Goal: Communication & Community: Answer question/provide support

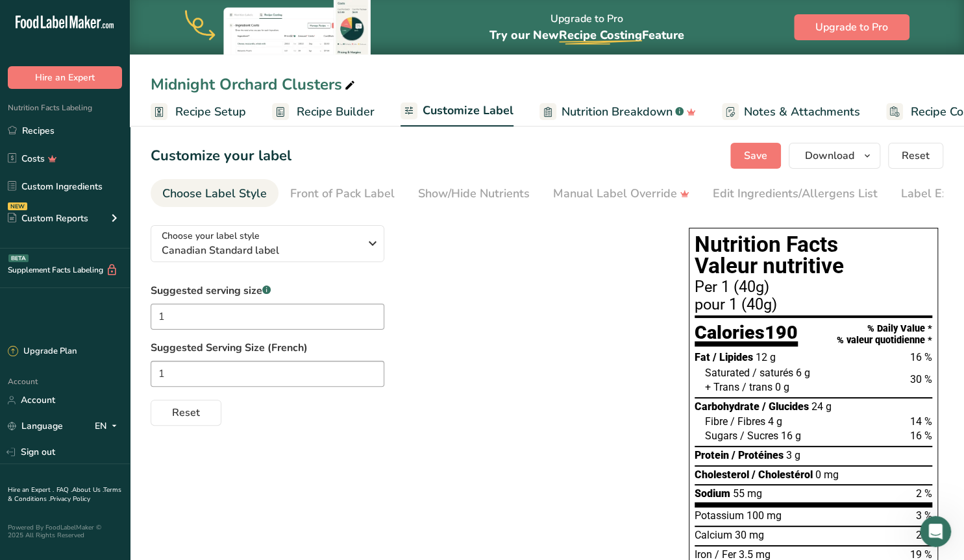
scroll to position [0, 59]
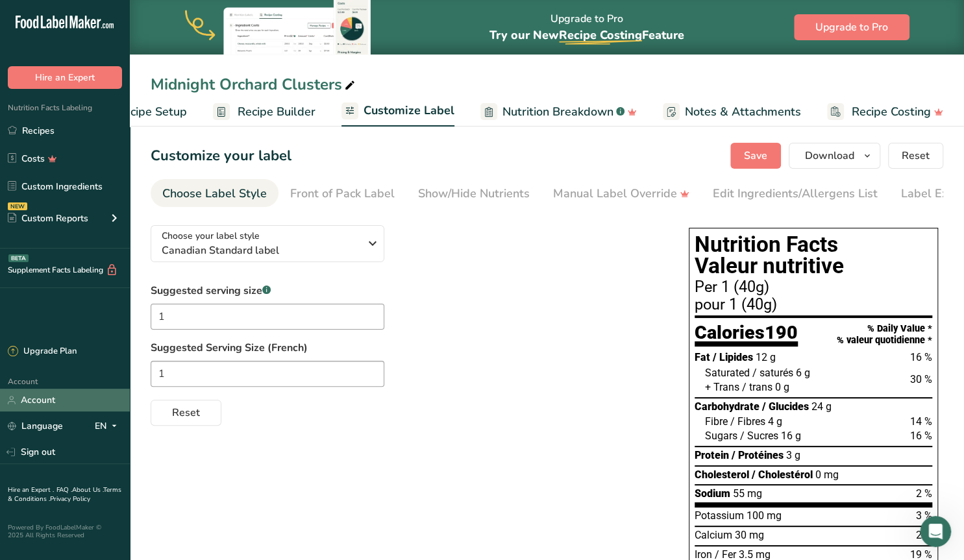
click at [30, 399] on link "Account" at bounding box center [65, 400] width 130 height 23
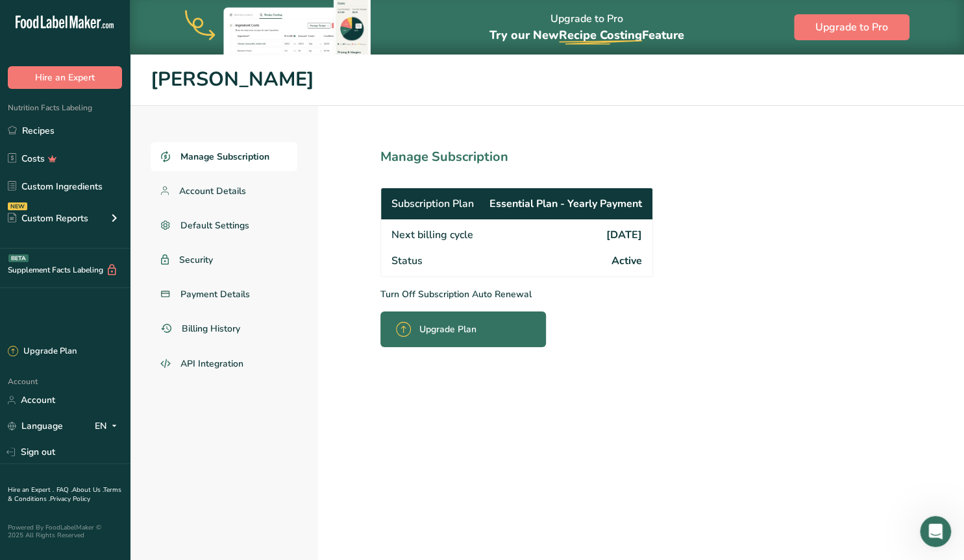
click at [415, 330] on div "Upgrade Plan" at bounding box center [440, 329] width 88 height 30
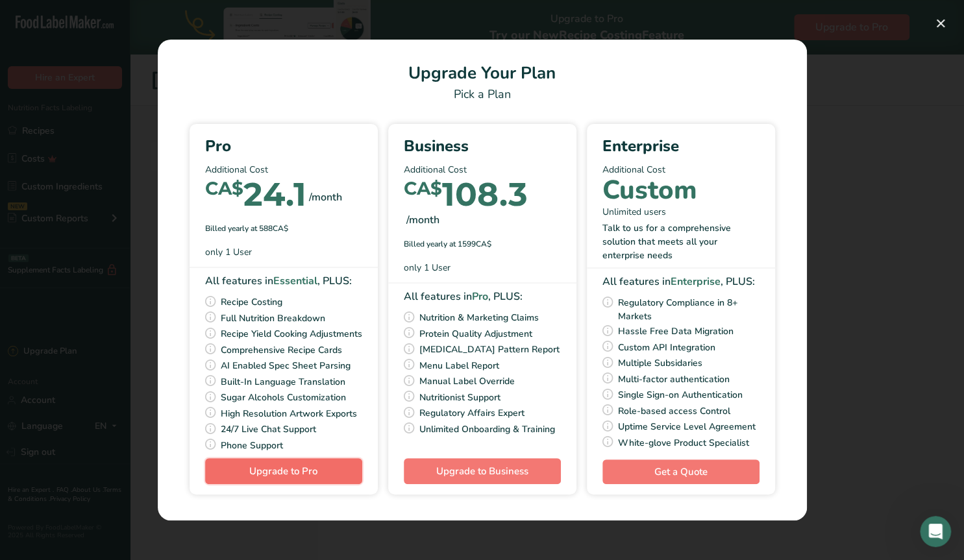
click at [263, 478] on span "Upgrade to Pro" at bounding box center [283, 471] width 68 height 13
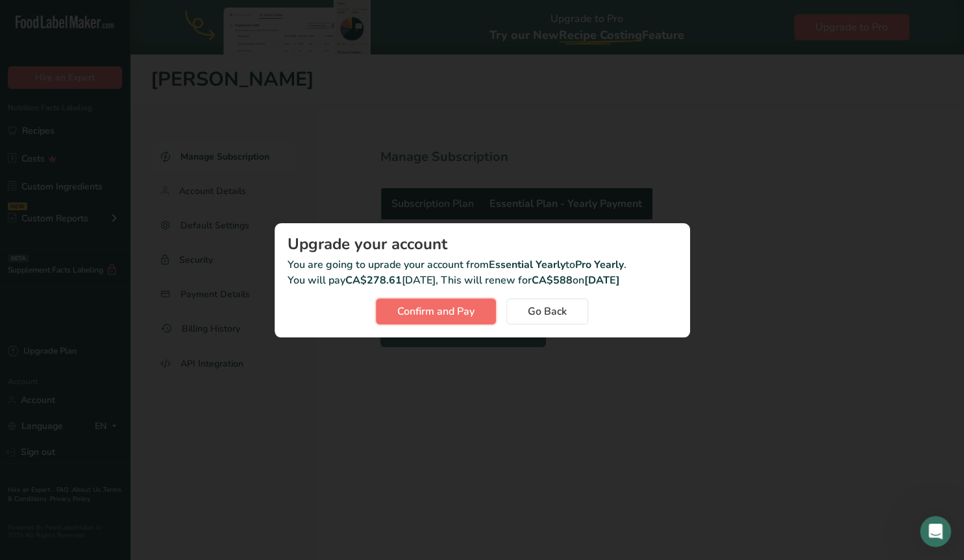
click at [409, 308] on span "Confirm and Pay" at bounding box center [435, 312] width 77 height 16
click at [475, 310] on button "Confirm and Pay" at bounding box center [436, 312] width 120 height 26
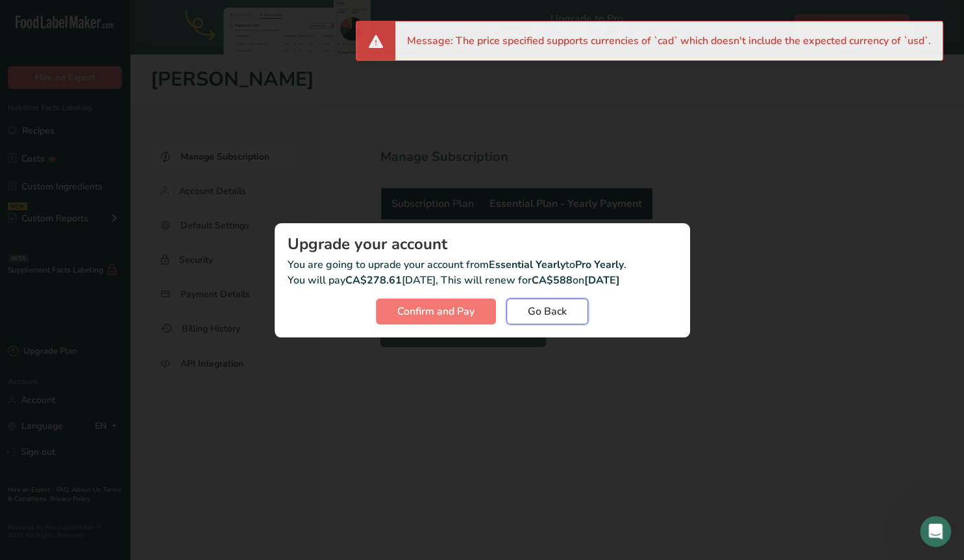
click at [535, 304] on span "Go Back" at bounding box center [547, 312] width 39 height 16
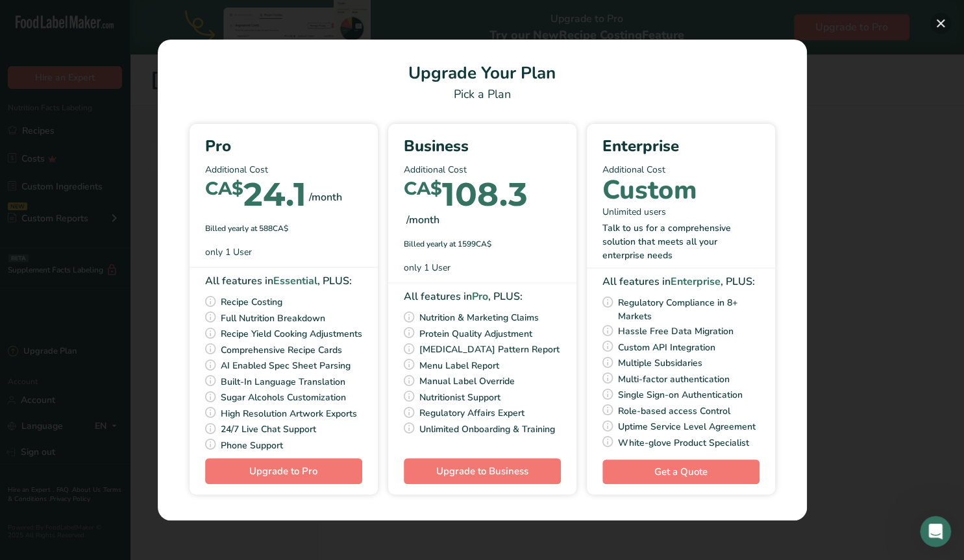
click at [938, 23] on button "Pick Your Pricing Plan Modal" at bounding box center [940, 23] width 21 height 21
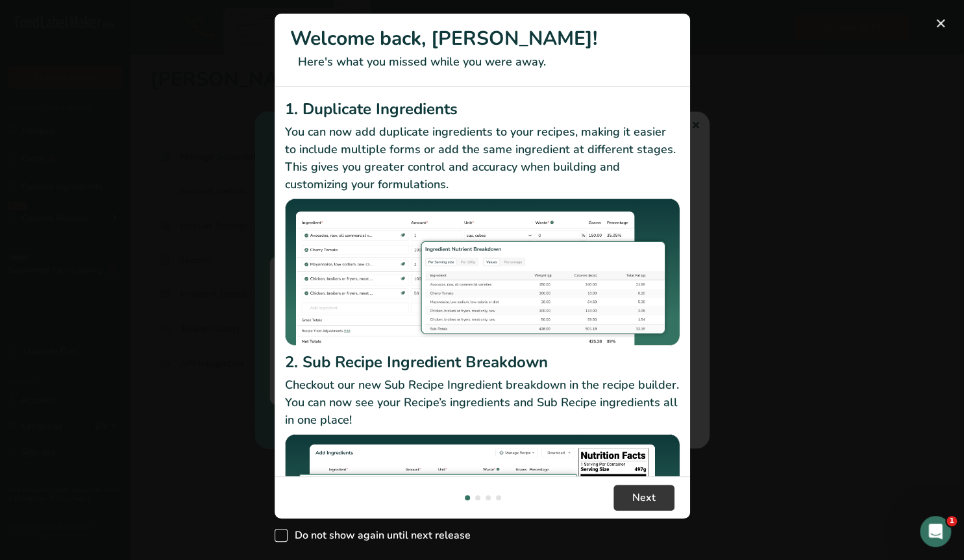
click at [284, 537] on span "New Features" at bounding box center [280, 535] width 13 height 13
click at [283, 537] on input "Do not show again until next release" at bounding box center [278, 535] width 8 height 8
checkbox input "true"
click at [939, 21] on button "New Features" at bounding box center [940, 23] width 21 height 21
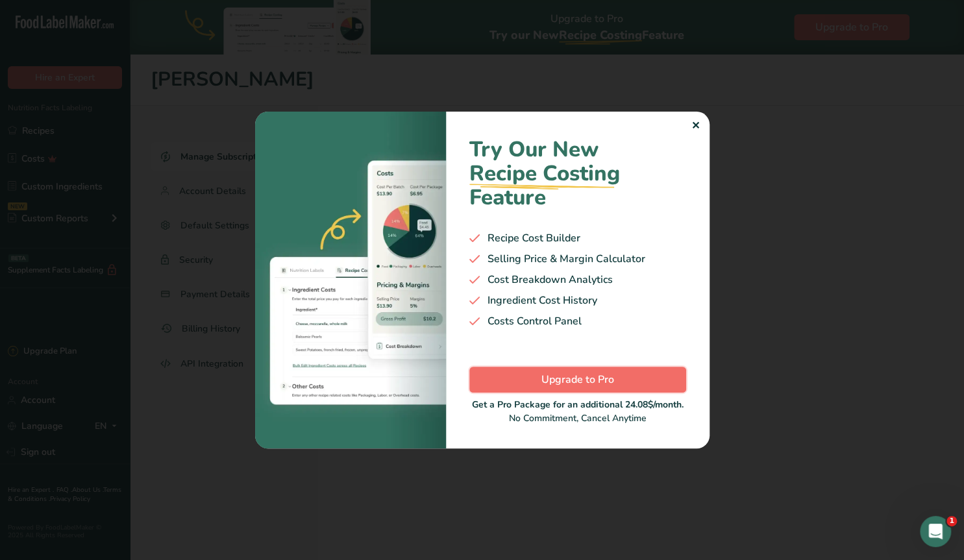
click at [554, 380] on span "Upgrade to Pro" at bounding box center [577, 380] width 73 height 16
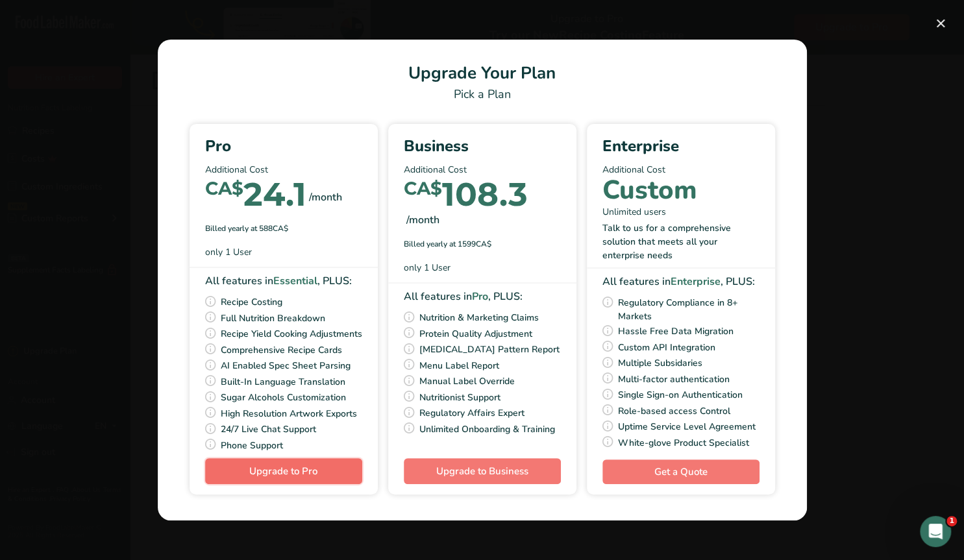
click at [317, 476] on button "Upgrade to Pro" at bounding box center [283, 471] width 157 height 26
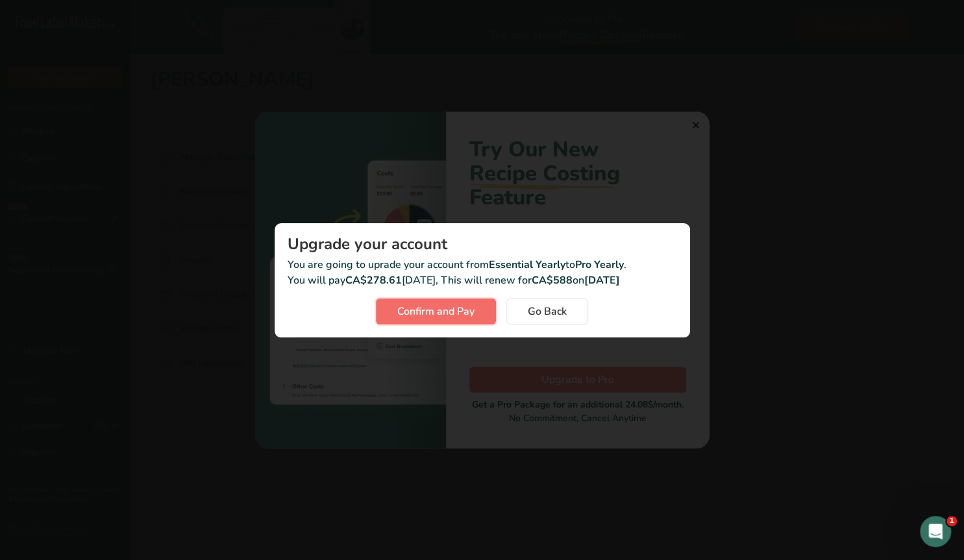
click at [429, 308] on span "Confirm and Pay" at bounding box center [435, 312] width 77 height 16
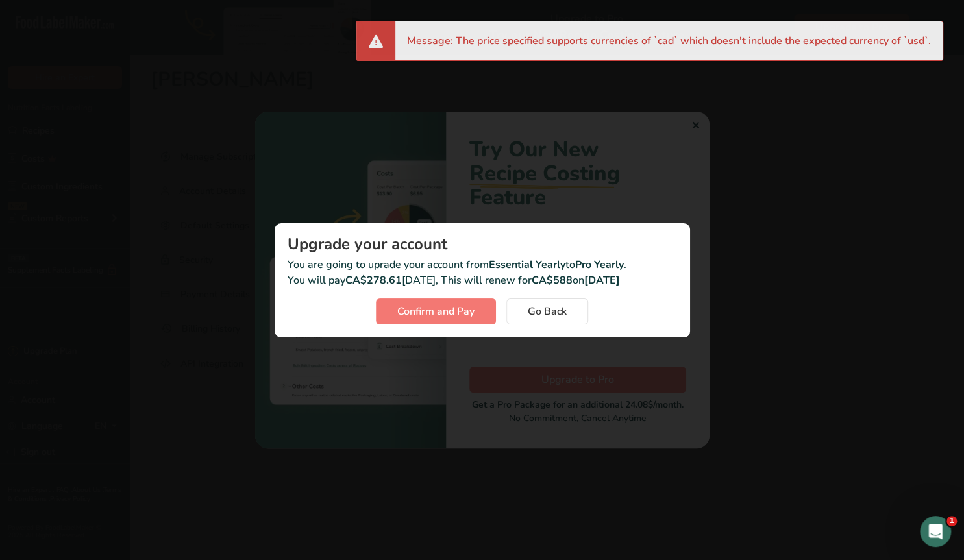
click at [880, 45] on li "Message: The price specified supports currencies of `cad` which doesn't include…" at bounding box center [669, 41] width 524 height 16
click at [525, 308] on button "Go Back" at bounding box center [547, 312] width 82 height 26
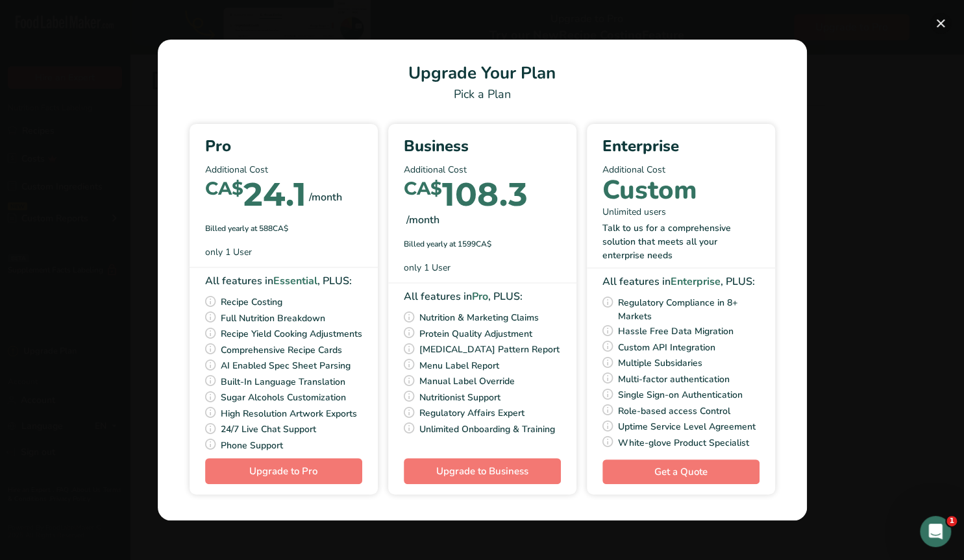
click at [938, 20] on button "Pick Your Pricing Plan Modal" at bounding box center [940, 23] width 21 height 21
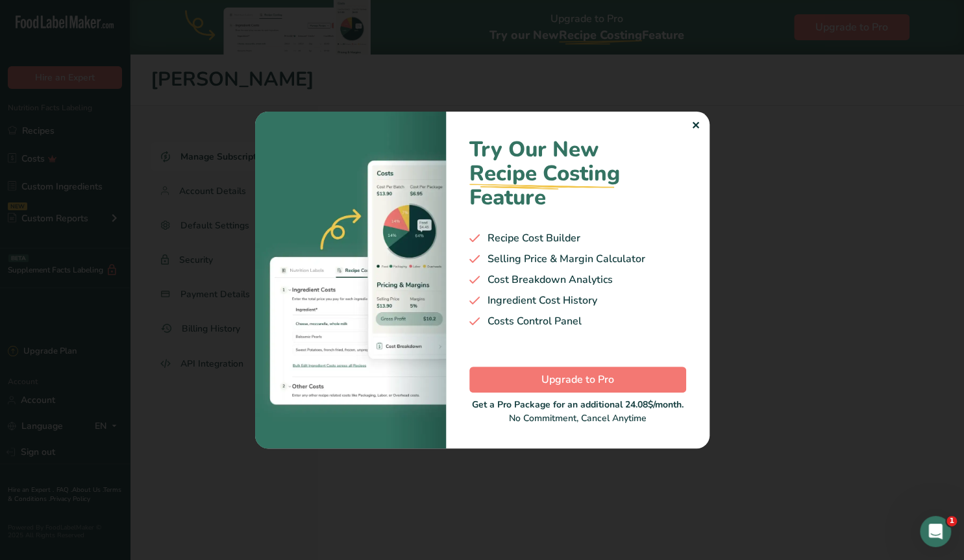
click at [694, 127] on div "✕" at bounding box center [695, 126] width 8 height 16
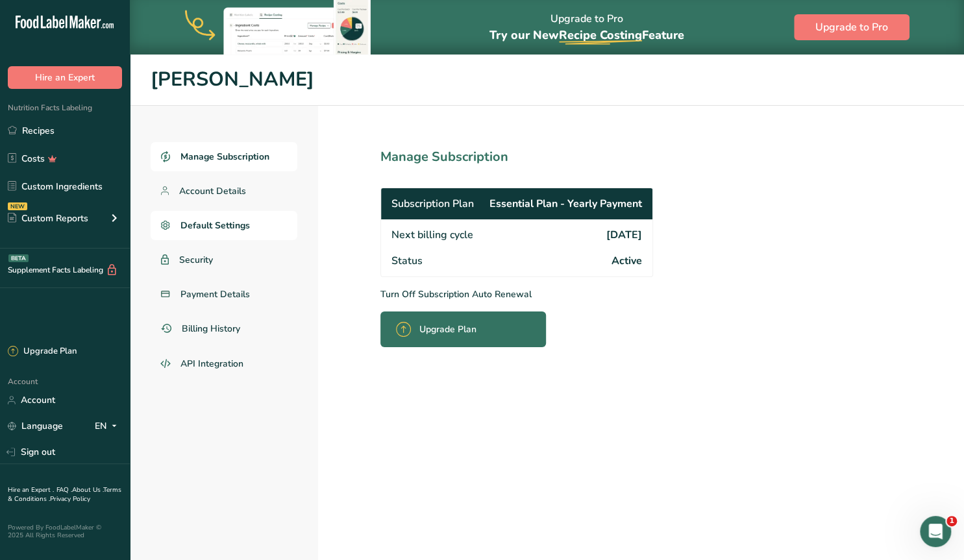
click at [226, 228] on span "Default Settings" at bounding box center [214, 226] width 69 height 14
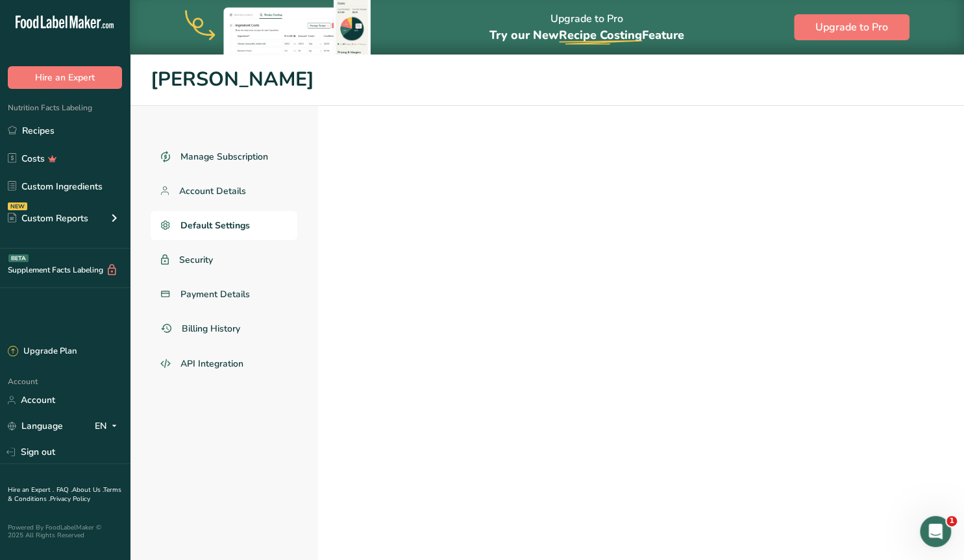
select select "CA"
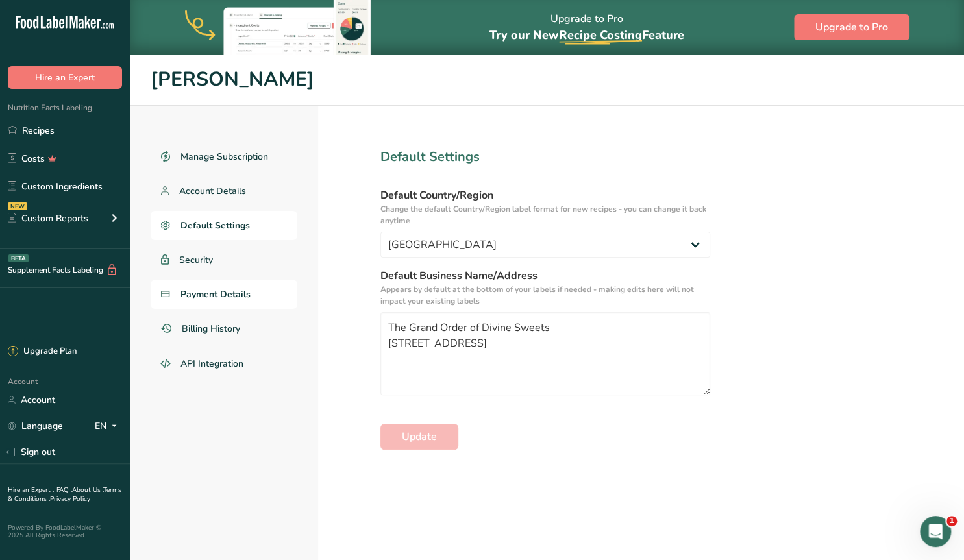
click at [208, 298] on span "Payment Details" at bounding box center [215, 294] width 70 height 14
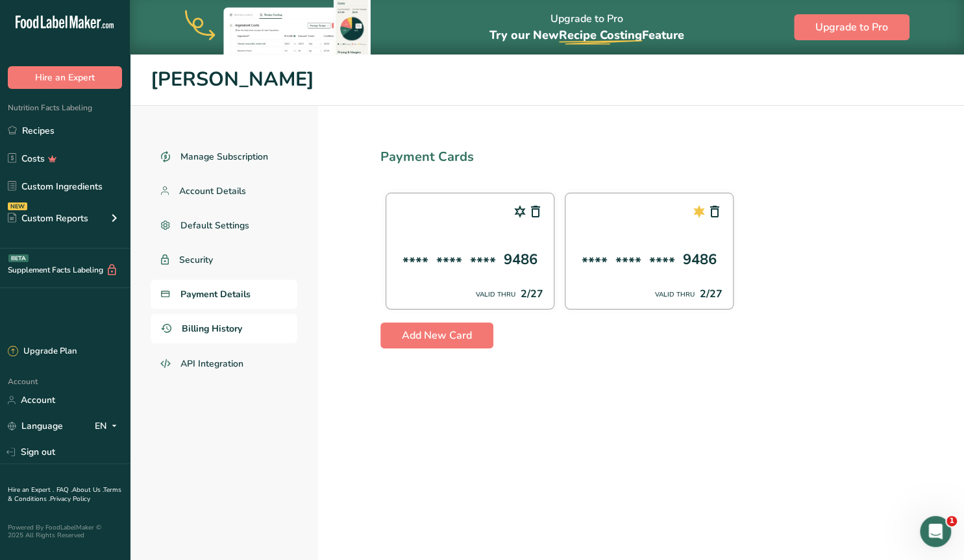
click at [197, 330] on span "Billing History" at bounding box center [212, 329] width 60 height 14
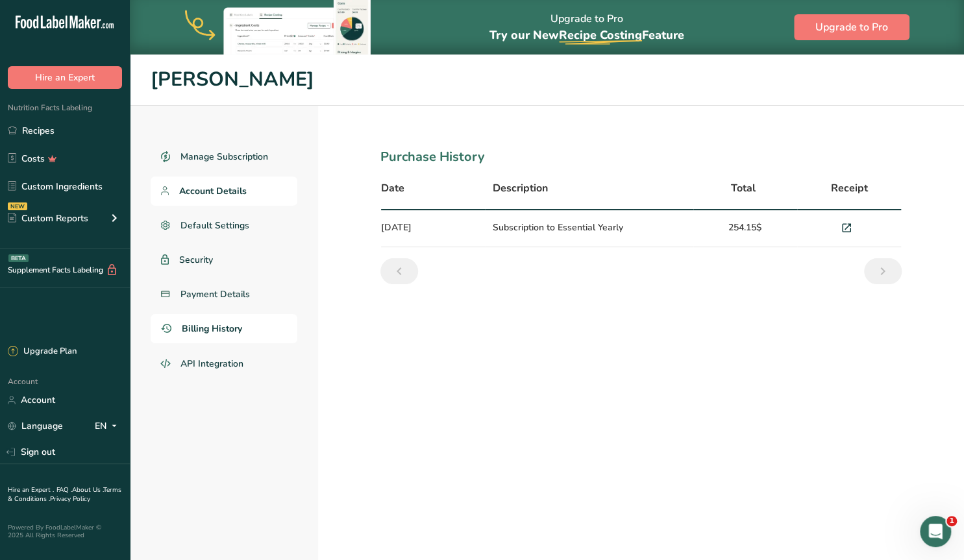
click at [217, 190] on span "Account Details" at bounding box center [212, 191] width 67 height 14
click at [212, 221] on span "Default Settings" at bounding box center [214, 226] width 69 height 14
click at [225, 184] on span "Account Details" at bounding box center [212, 191] width 67 height 14
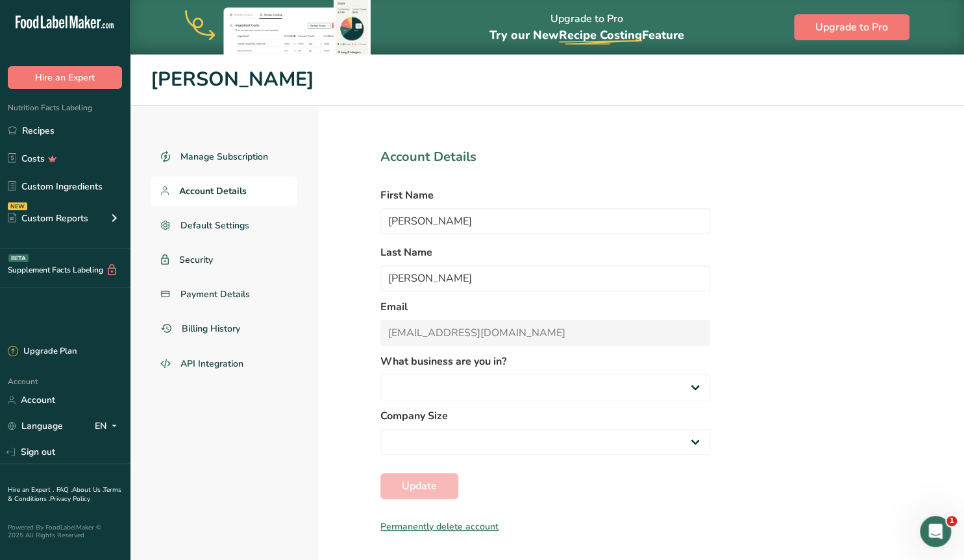
select select "3"
click at [208, 152] on span "Manage Subscription" at bounding box center [224, 157] width 89 height 14
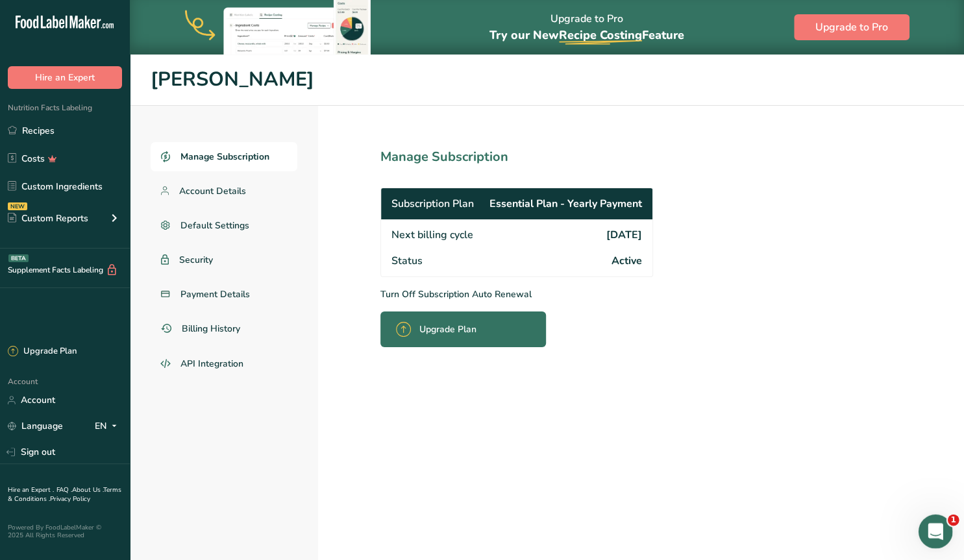
click at [937, 528] on icon "Open Intercom Messenger" at bounding box center [933, 529] width 21 height 21
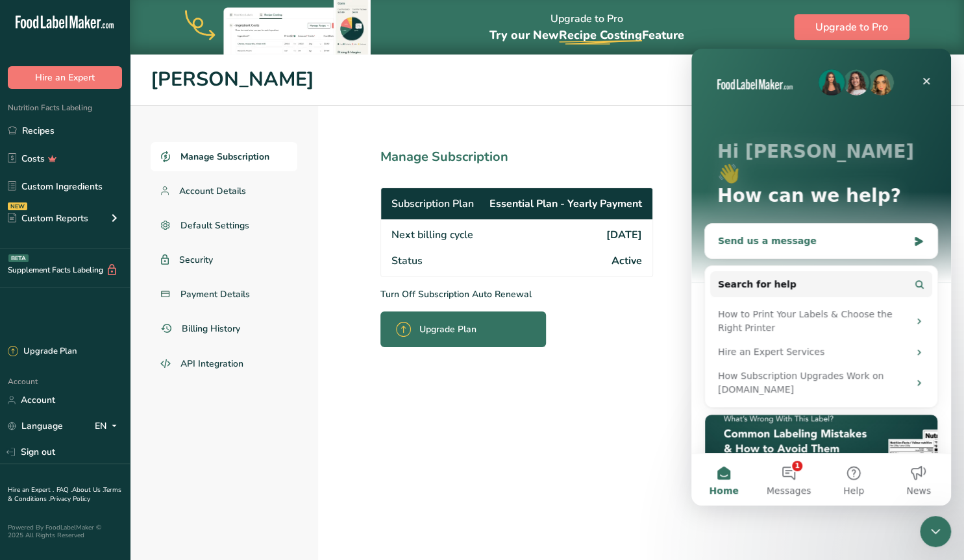
click at [755, 234] on div "Send us a message" at bounding box center [813, 241] width 190 height 14
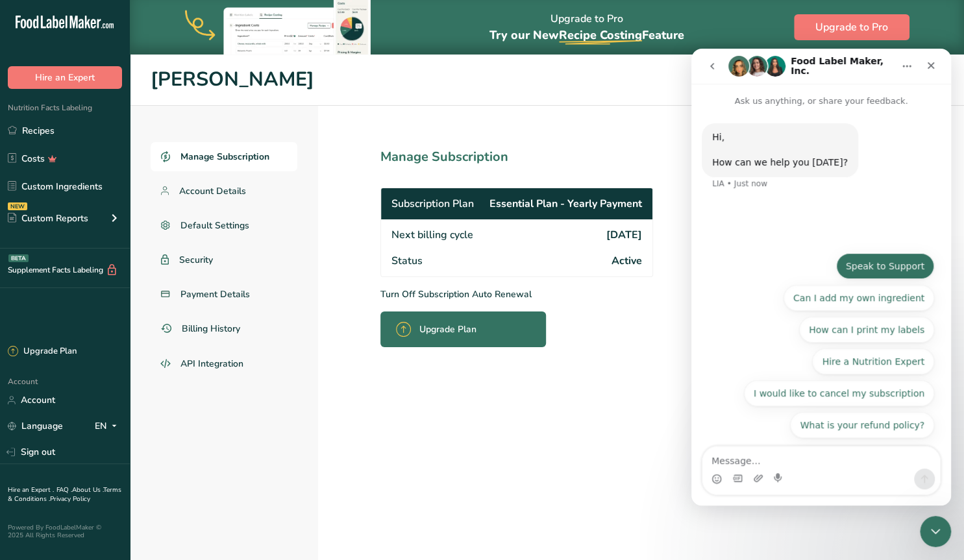
click at [893, 270] on button "Speak to Support" at bounding box center [885, 266] width 98 height 26
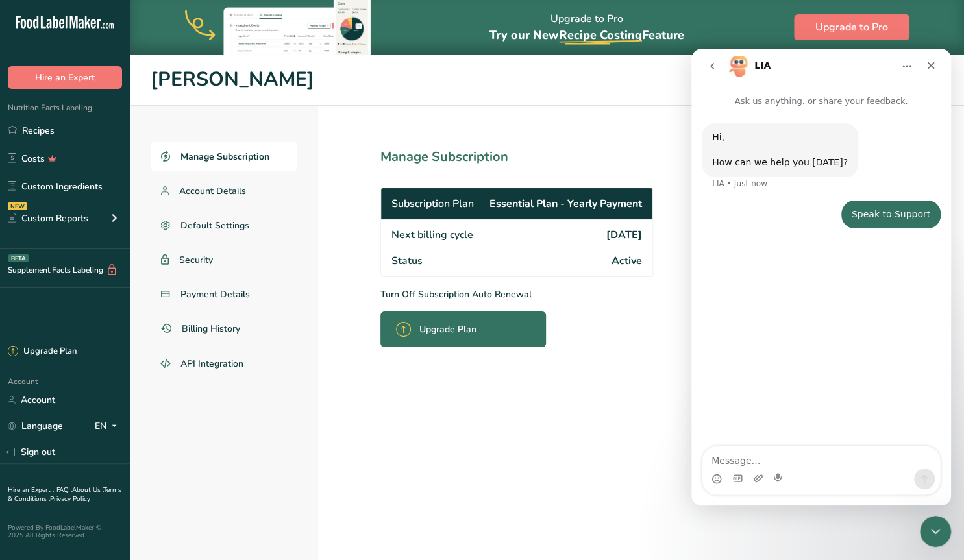
click at [747, 461] on textarea "Message…" at bounding box center [821, 457] width 238 height 22
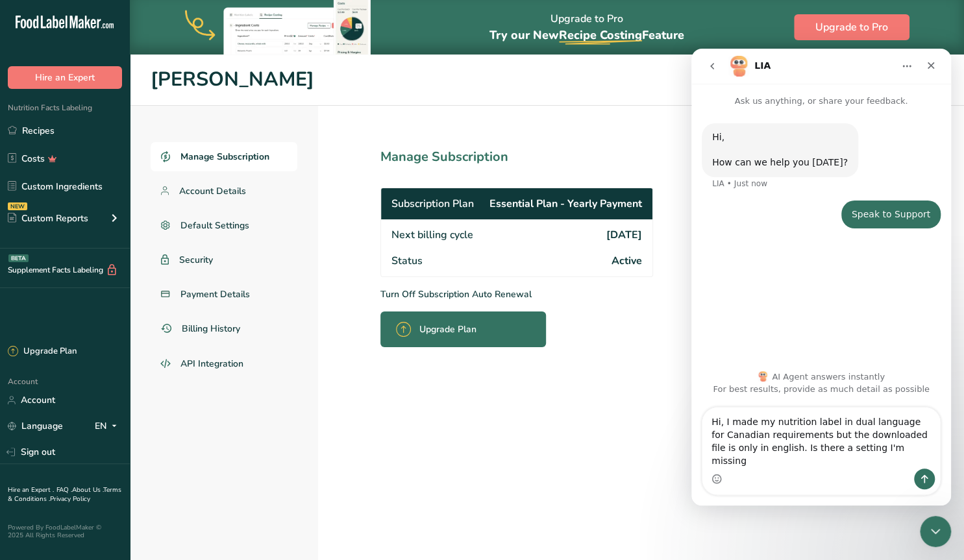
type textarea "Hi, I made my nutrition label in dual language for Canadian requirements but th…"
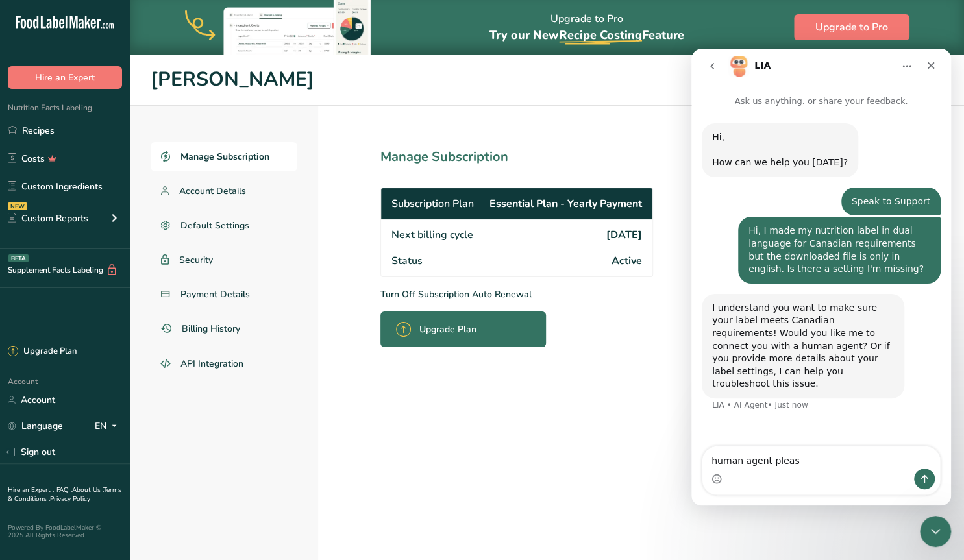
type textarea "human agent please"
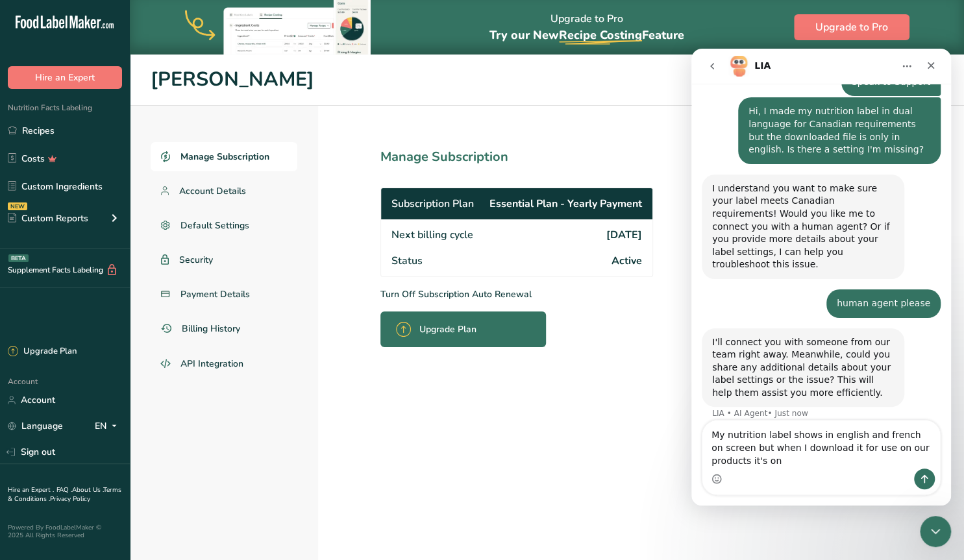
scroll to position [120, 0]
type textarea "My nutrition label shows in english and french on screen but when I download it…"
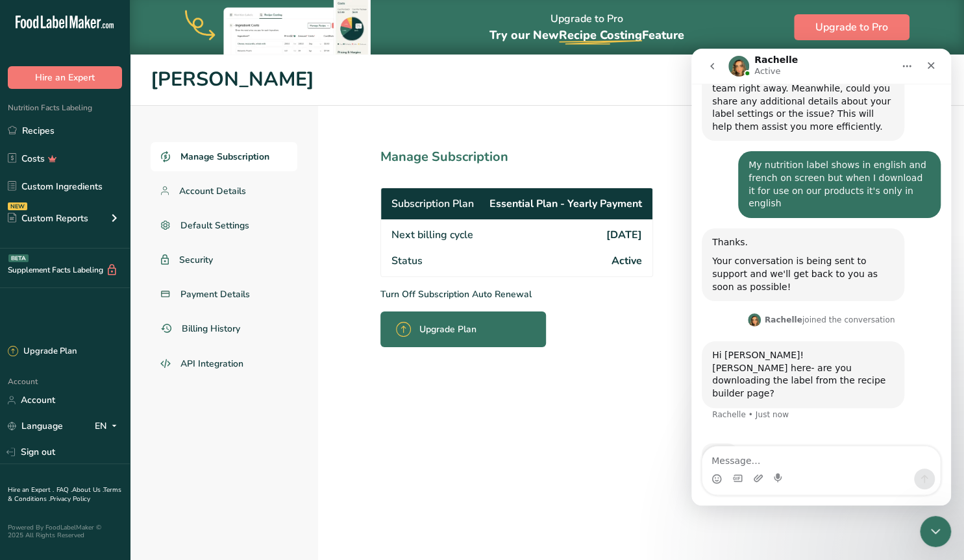
scroll to position [385, 0]
type textarea "yes"
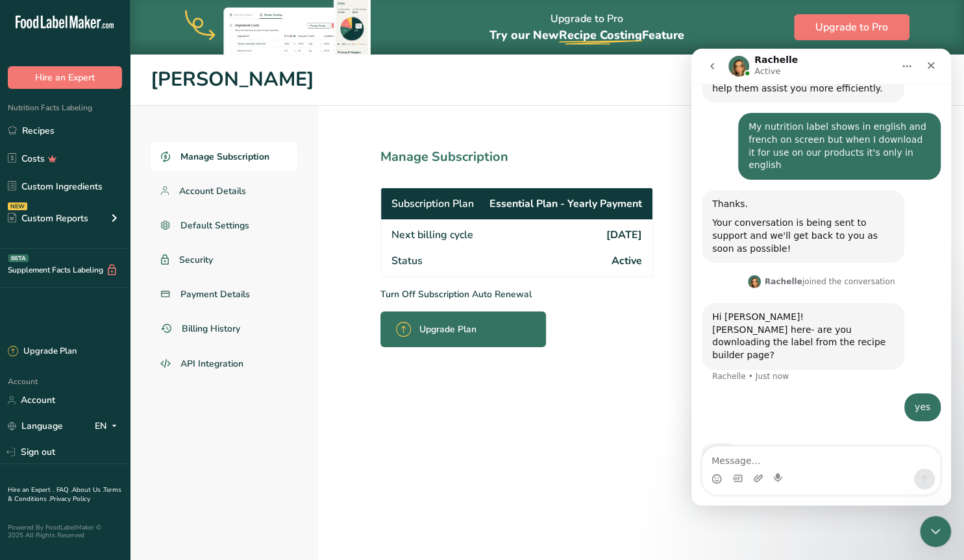
scroll to position [424, 0]
click at [37, 130] on link "Recipes" at bounding box center [65, 130] width 130 height 25
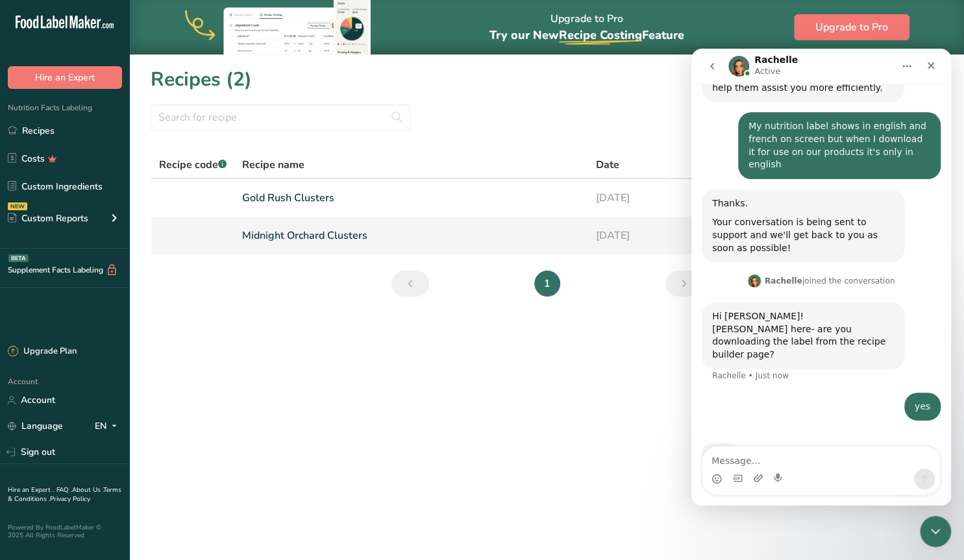
click at [357, 238] on link "Midnight Orchard Clusters" at bounding box center [411, 235] width 338 height 27
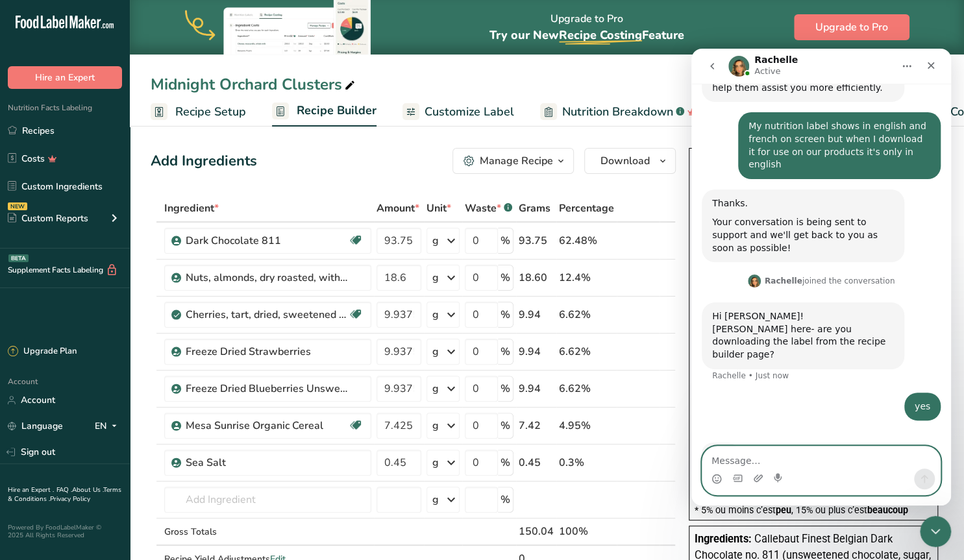
click at [746, 459] on textarea "Message…" at bounding box center [821, 457] width 238 height 22
type textarea "Hi [PERSON_NAME]"
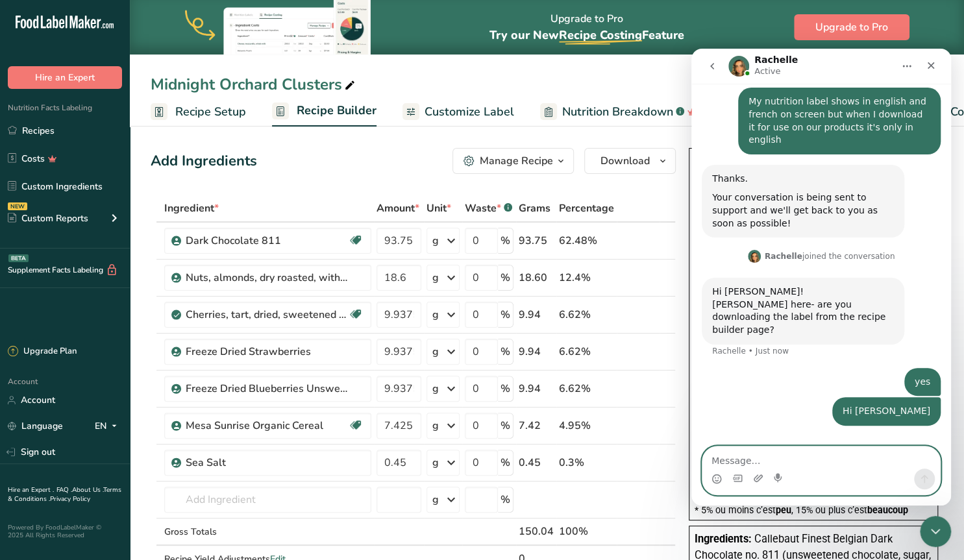
scroll to position [454, 0]
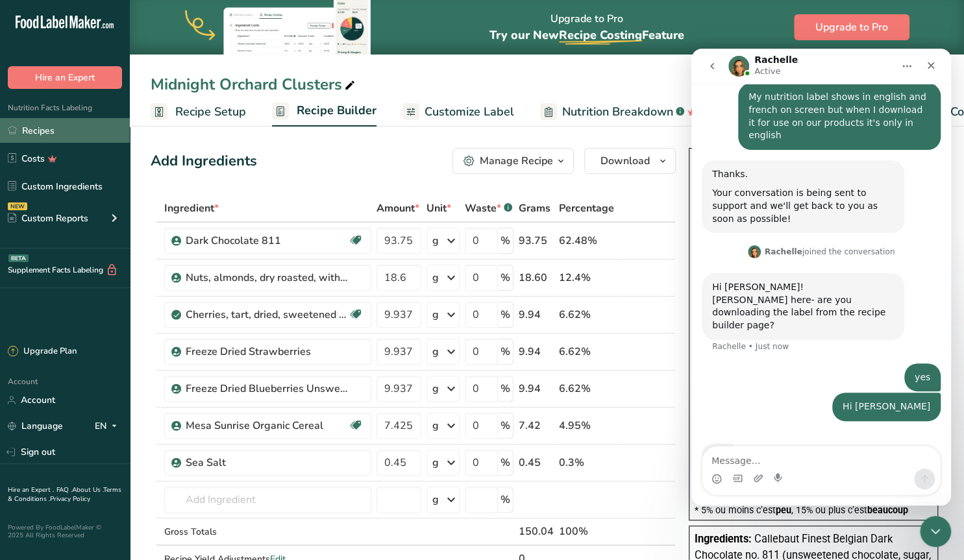
click at [53, 132] on link "Recipes" at bounding box center [65, 130] width 130 height 25
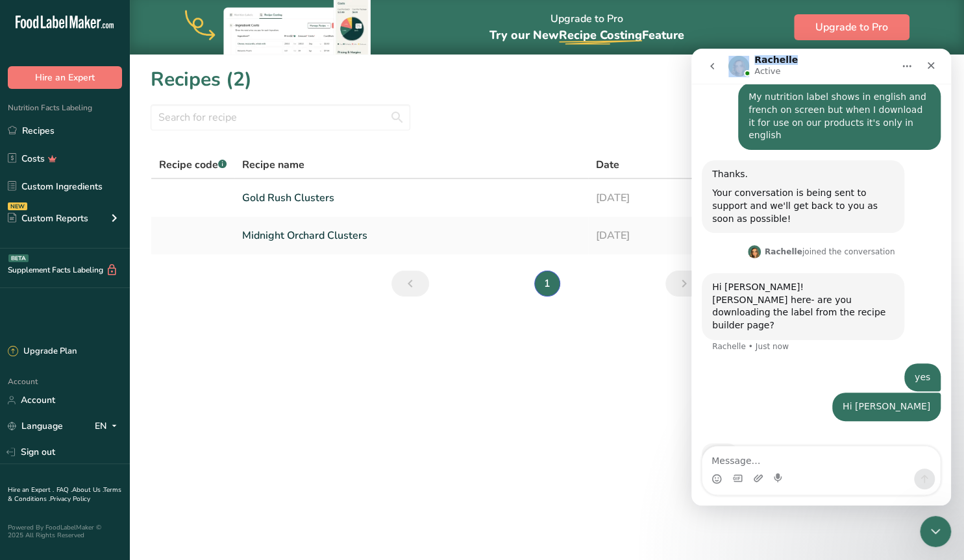
drag, startPoint x: 840, startPoint y: 58, endPoint x: 1367, endPoint y: 117, distance: 530.2
click at [691, 82] on div "Rachelle Active Ask us anything, or share your feedback. Hi, ​ How can we help …" at bounding box center [821, 277] width 260 height 457
click at [827, 57] on div "Rachelle Active" at bounding box center [810, 66] width 165 height 23
click at [323, 238] on link "Midnight Orchard Clusters" at bounding box center [411, 235] width 338 height 27
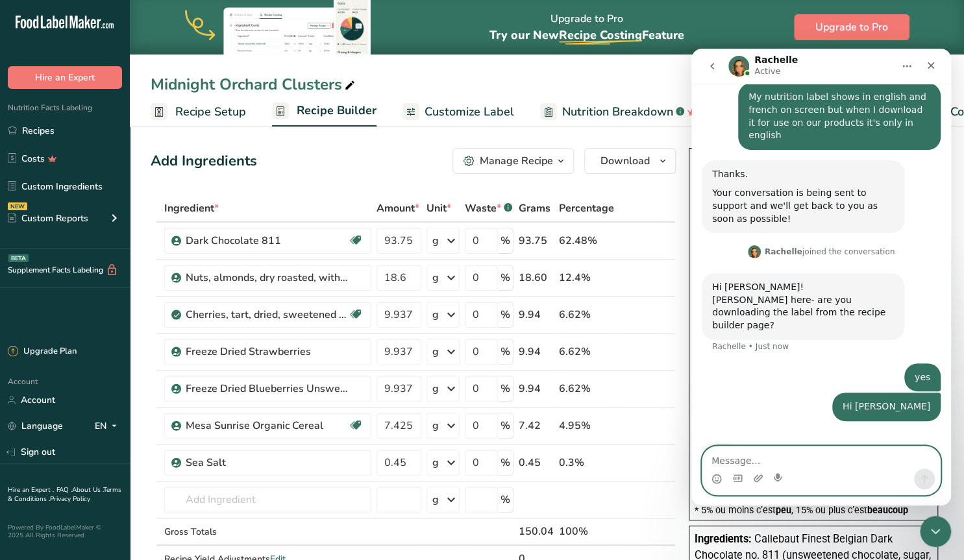
click at [751, 461] on textarea "Message…" at bounding box center [821, 457] width 238 height 22
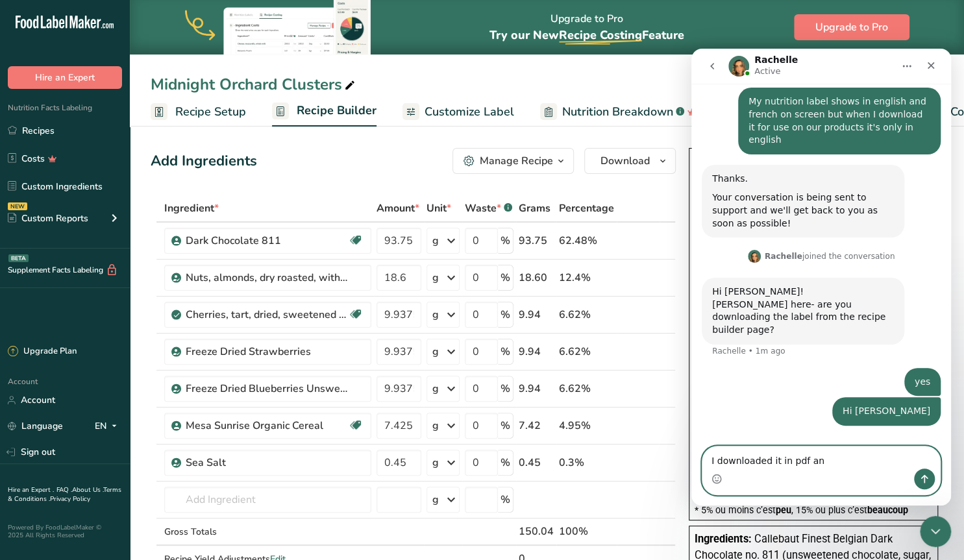
scroll to position [454, 0]
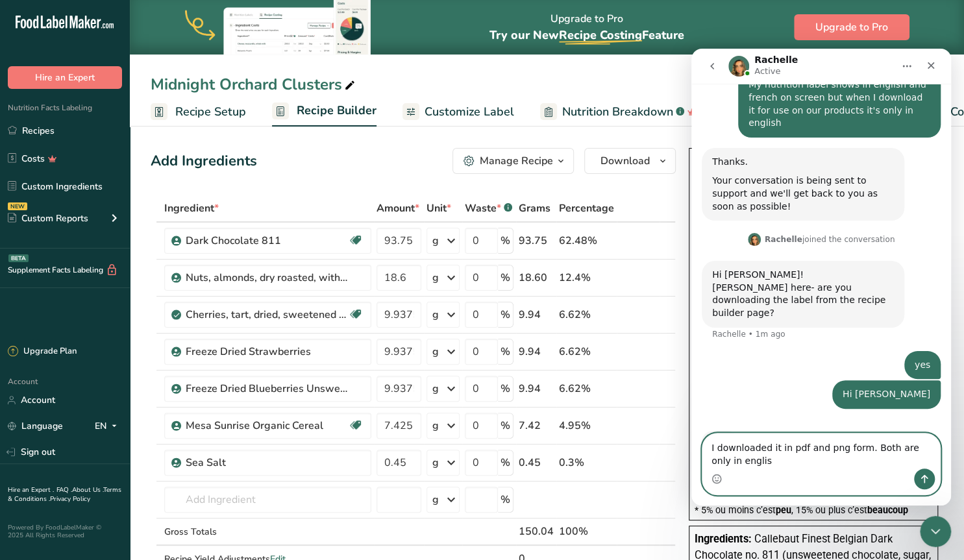
type textarea "I downloaded it in pdf and png form. Both are only in english"
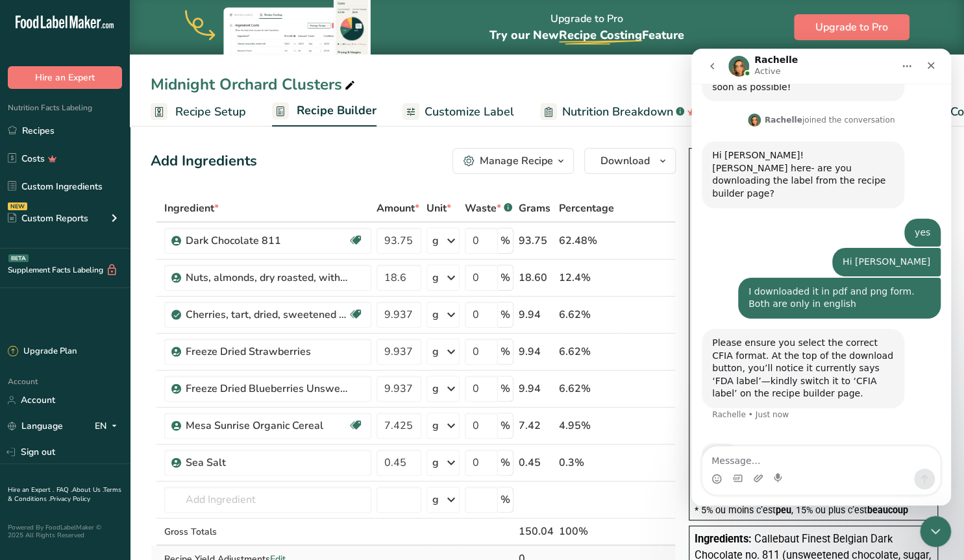
scroll to position [585, 0]
click at [656, 156] on span "button" at bounding box center [663, 161] width 16 height 16
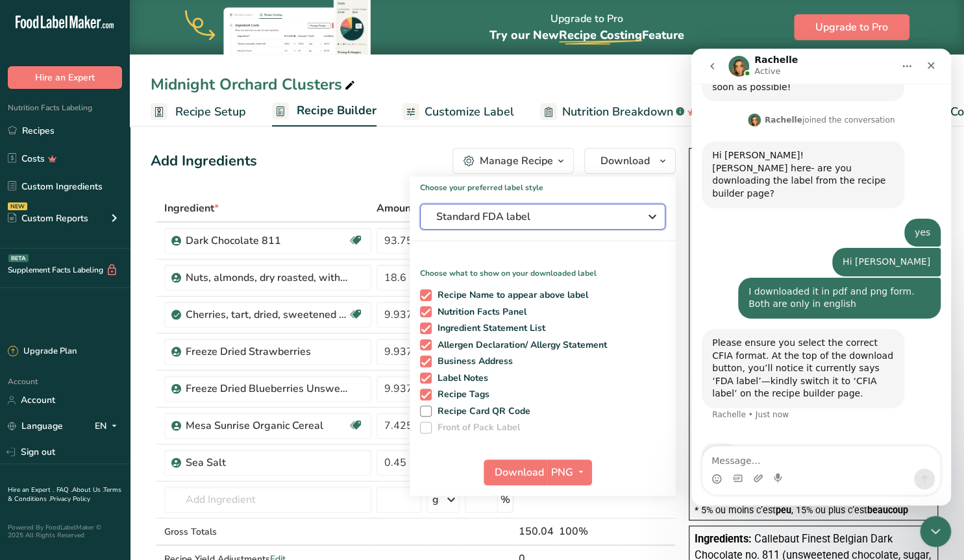
click at [656, 218] on icon "button" at bounding box center [652, 216] width 16 height 23
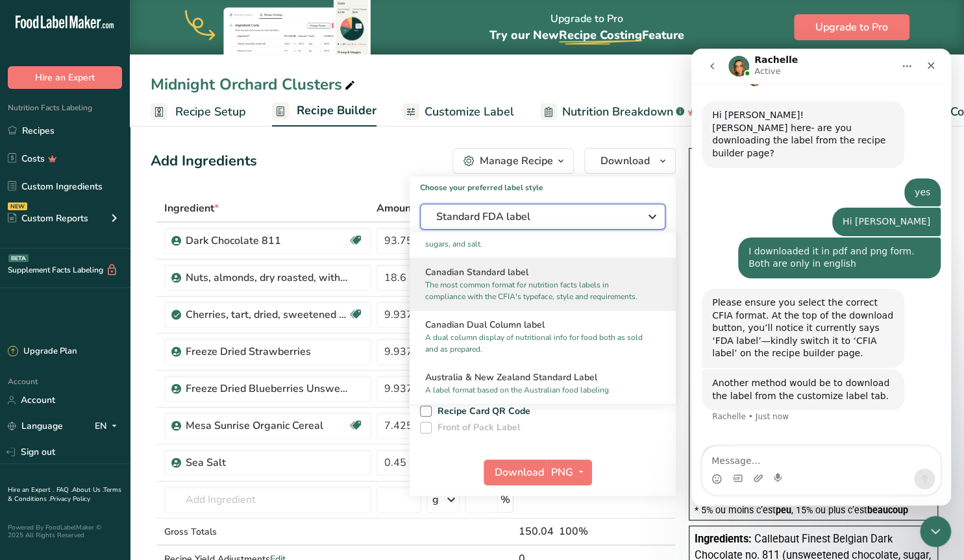
scroll to position [628, 0]
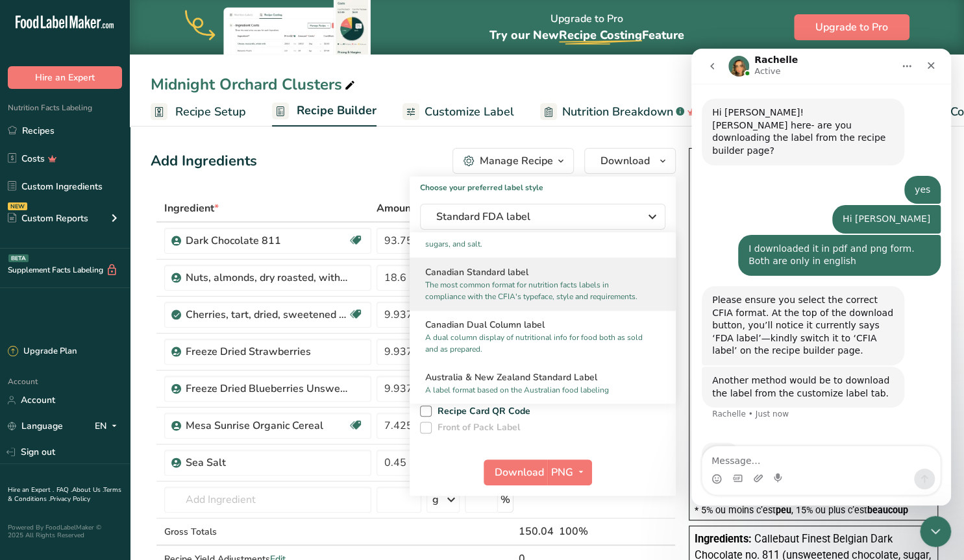
click at [567, 284] on p "The most common format for nutrition facts labels in compliance with the CFIA's…" at bounding box center [536, 290] width 223 height 23
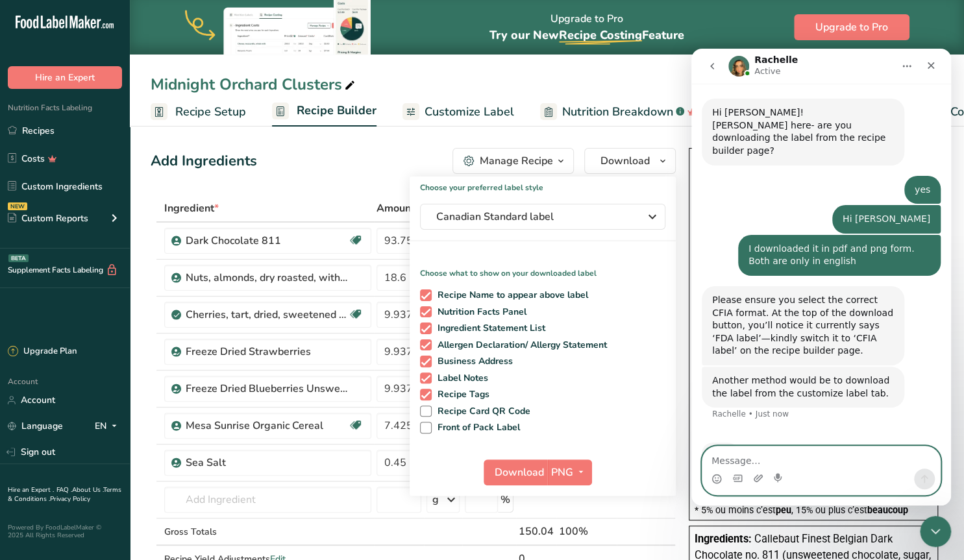
click at [760, 467] on textarea "Message…" at bounding box center [821, 457] width 238 height 22
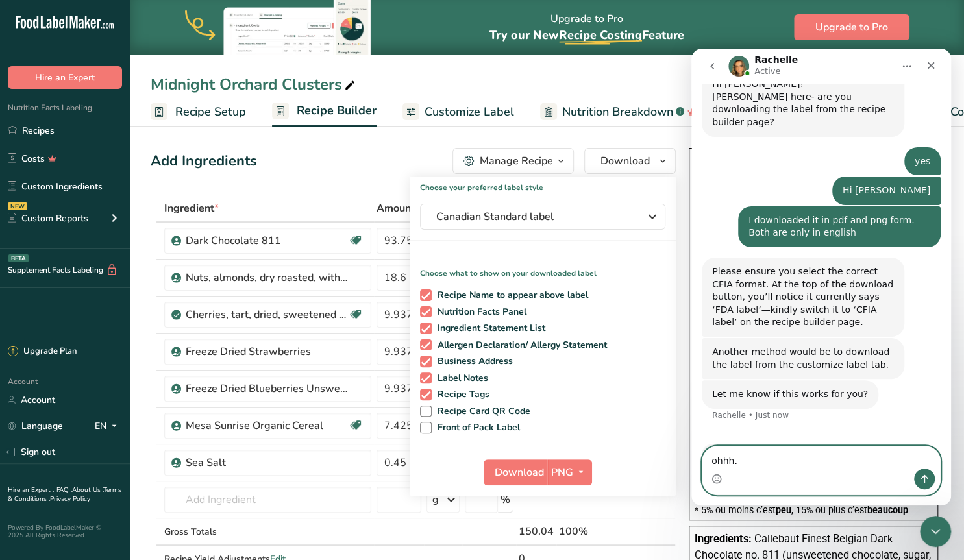
scroll to position [657, 0]
type textarea "ohhh. I see, thank you!"
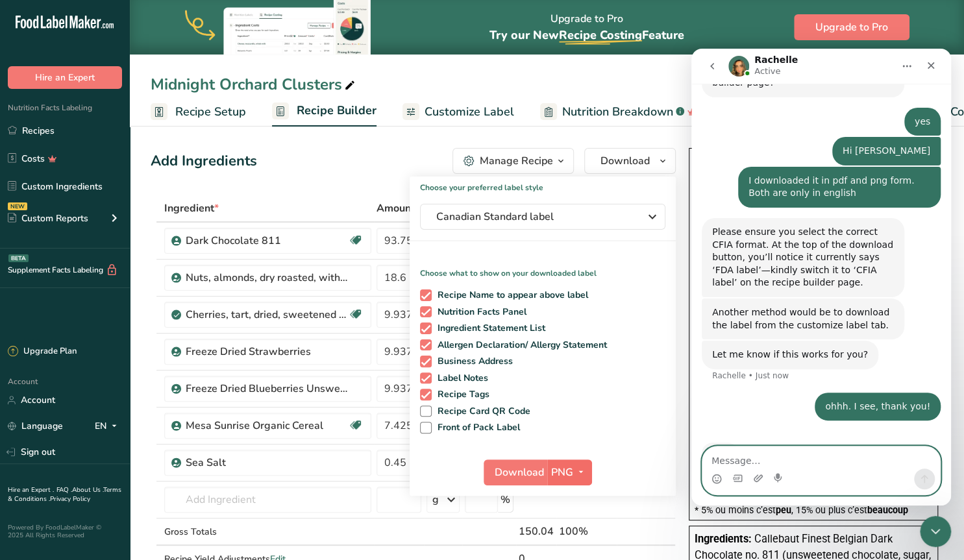
scroll to position [646, 0]
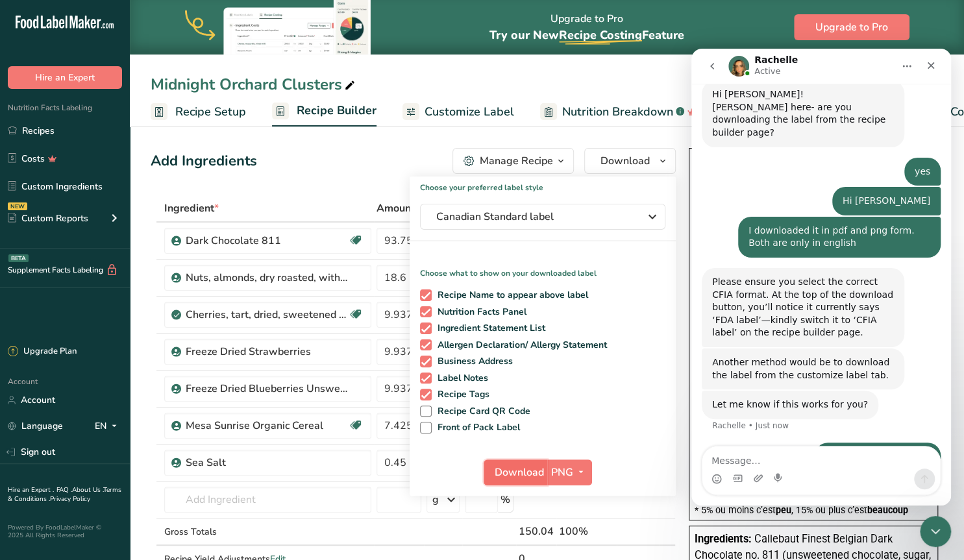
click at [517, 470] on span "Download" at bounding box center [518, 473] width 49 height 16
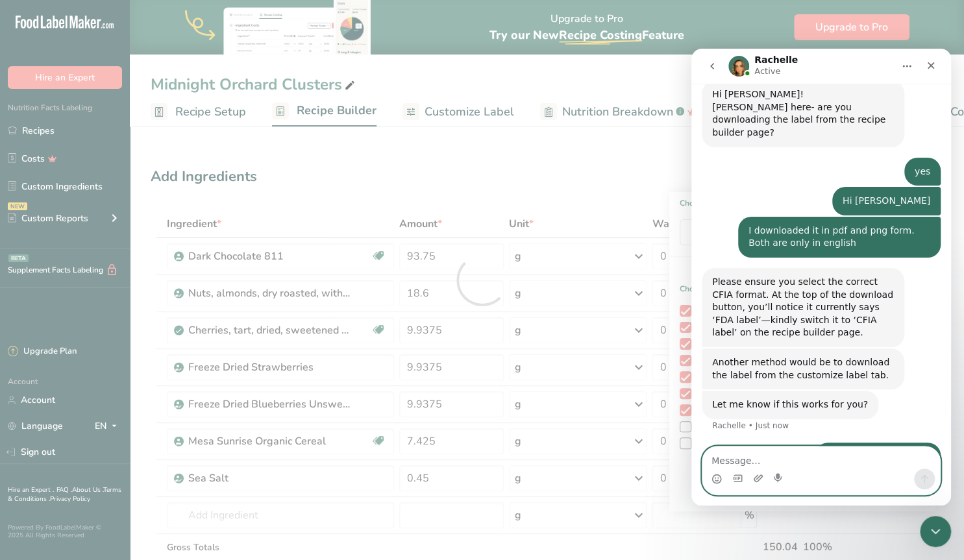
drag, startPoint x: 1223, startPoint y: 524, endPoint x: 723, endPoint y: 454, distance: 504.5
click at [723, 454] on textarea "Message…" at bounding box center [821, 457] width 238 height 22
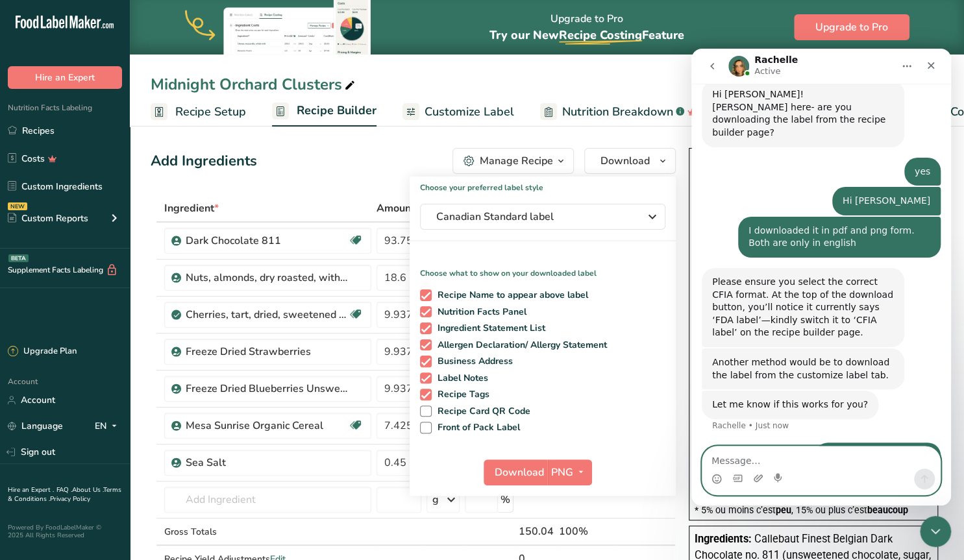
click at [717, 456] on textarea "Message…" at bounding box center [821, 457] width 238 height 22
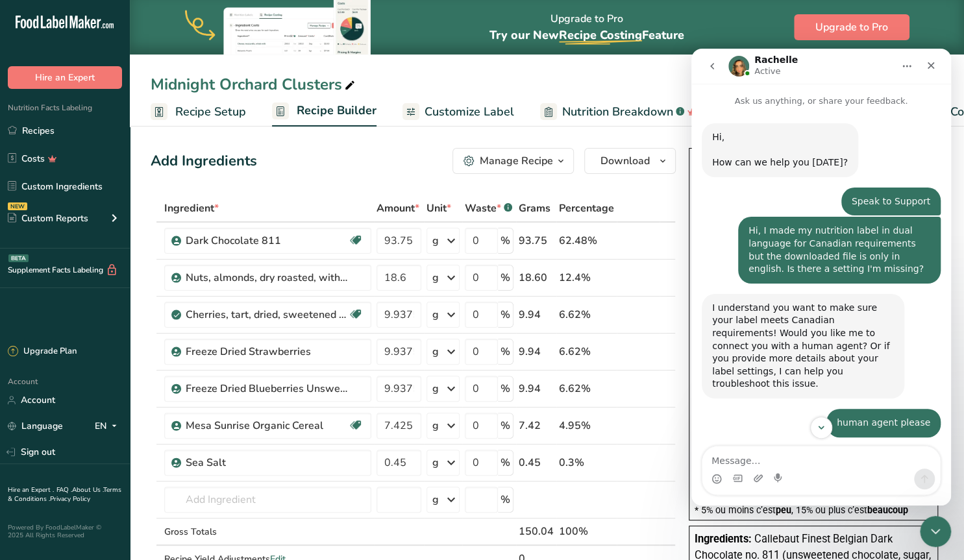
click at [753, 457] on textarea "Message…" at bounding box center [821, 457] width 238 height 22
type textarea "I"
type textarea "checking now"
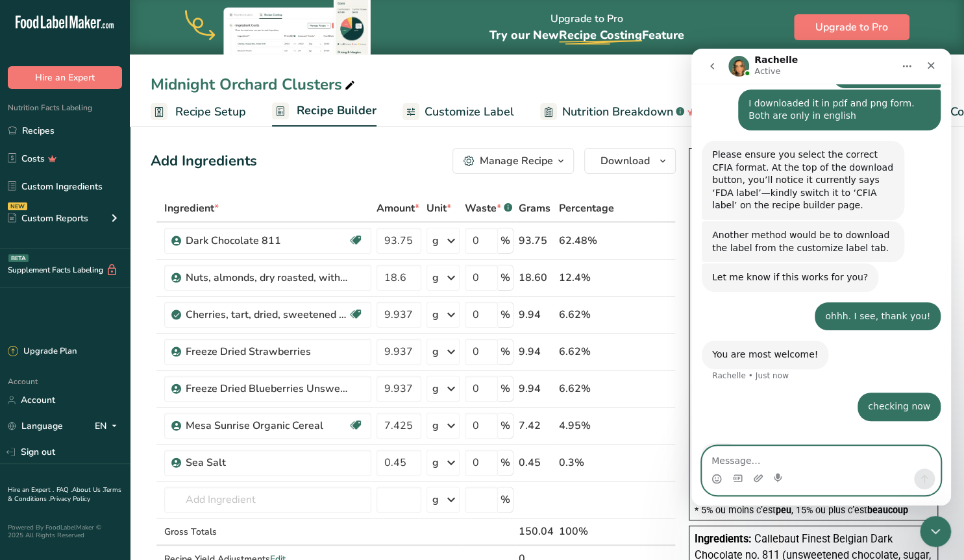
scroll to position [774, 0]
click at [798, 457] on textarea "Message…" at bounding box center [821, 457] width 238 height 22
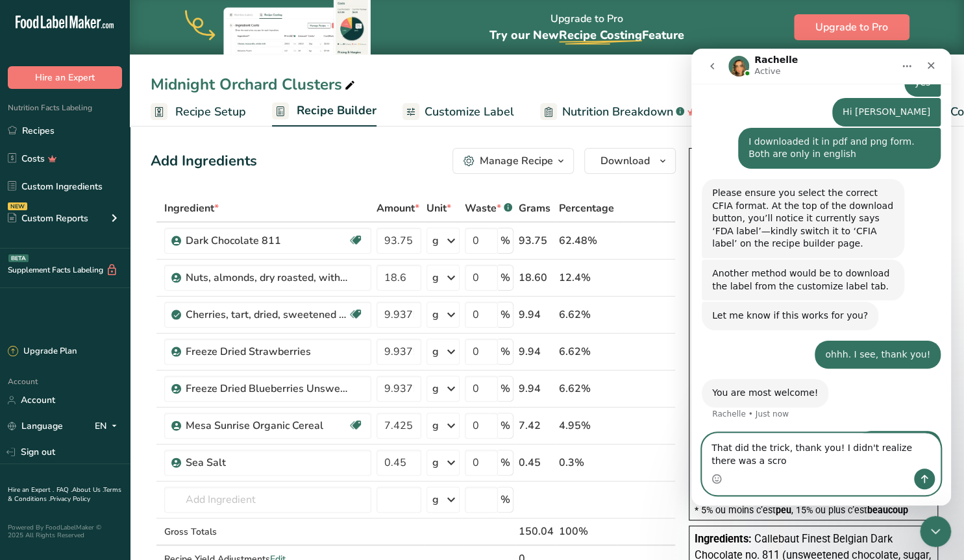
scroll to position [737, 0]
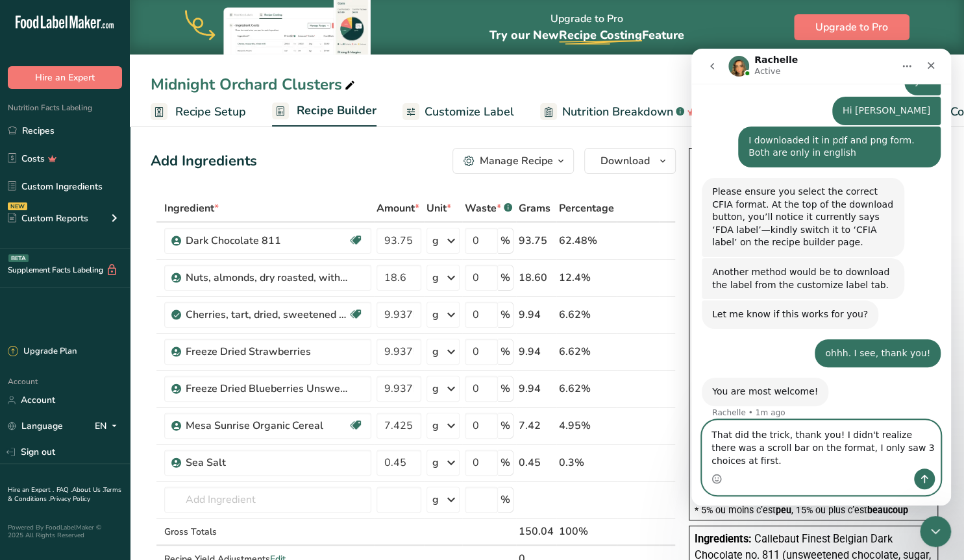
type textarea "That did the trick, thank you! I didn't realize there was a scroll bar on the f…"
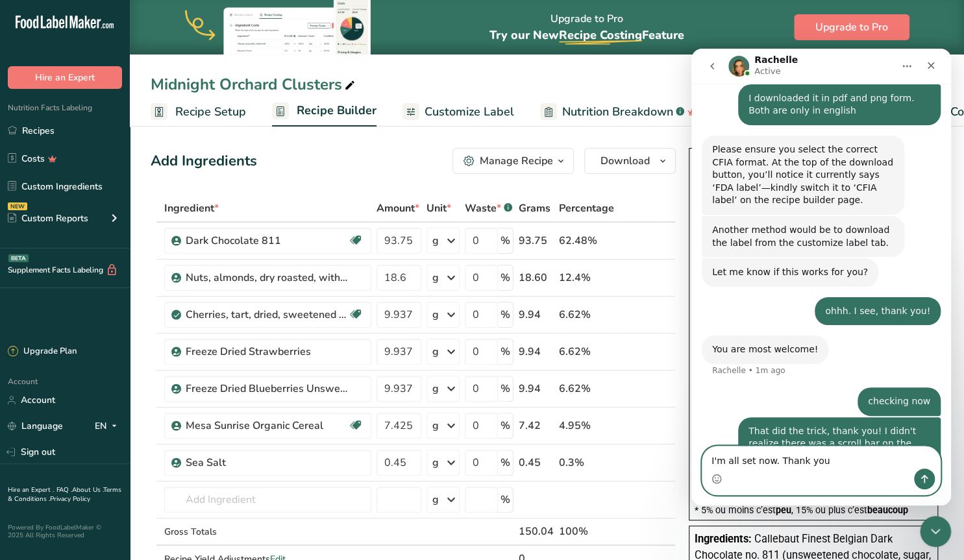
type textarea "I'm all set now. Thank you!"
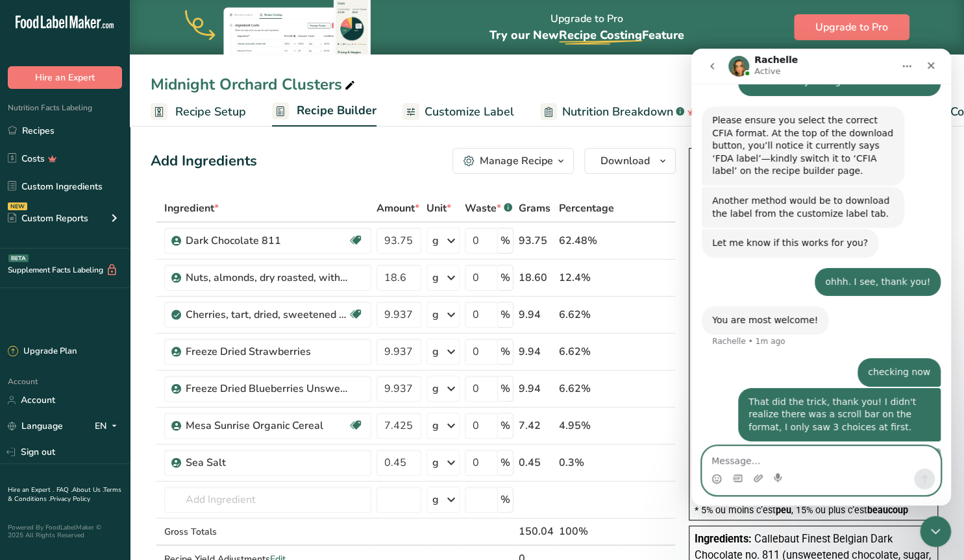
scroll to position [809, 0]
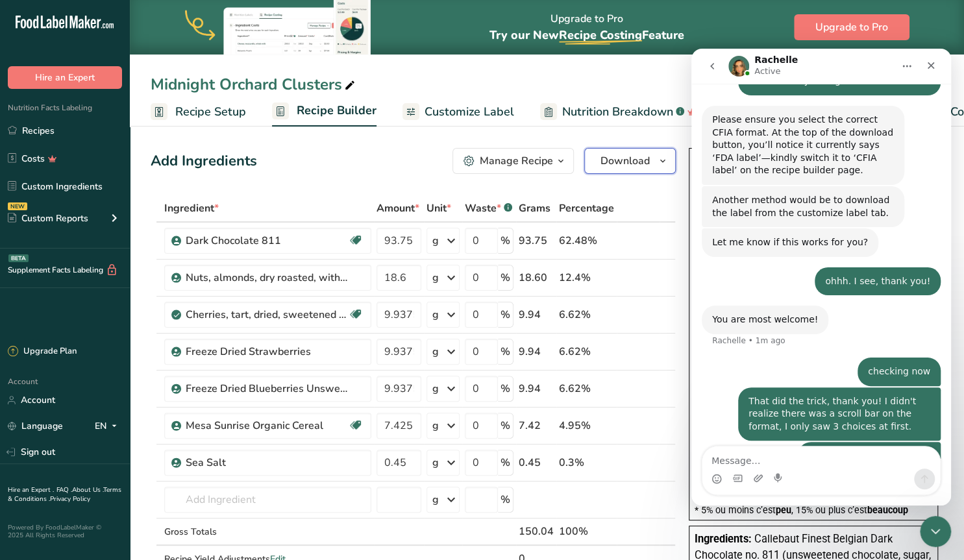
click at [655, 161] on span "button" at bounding box center [663, 161] width 16 height 16
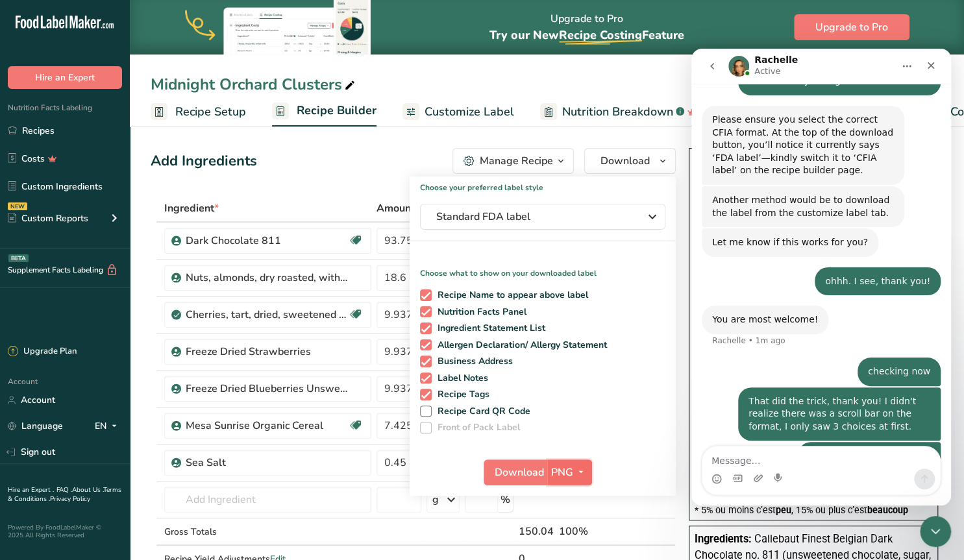
click at [579, 470] on icon "button" at bounding box center [581, 472] width 10 height 16
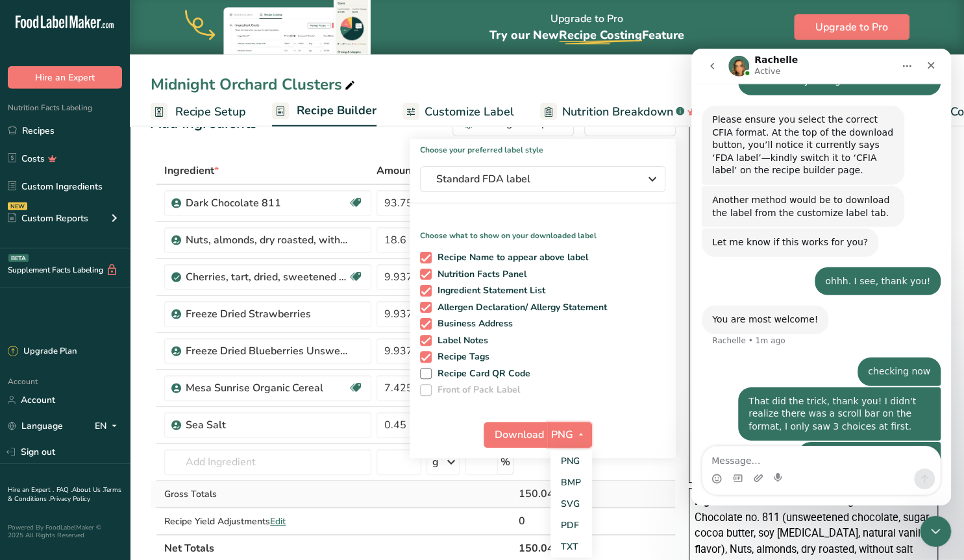
scroll to position [67, 0]
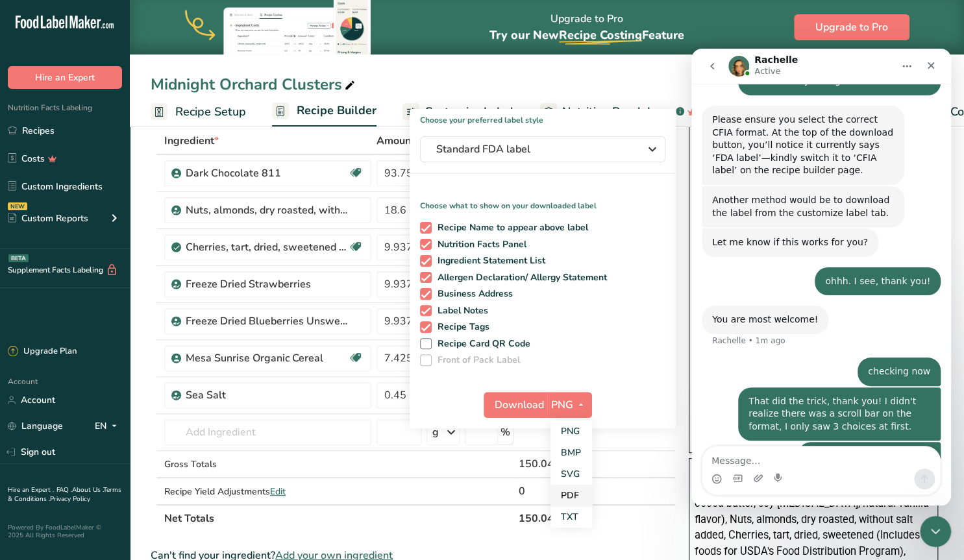
click at [564, 494] on link "PDF" at bounding box center [571, 495] width 42 height 21
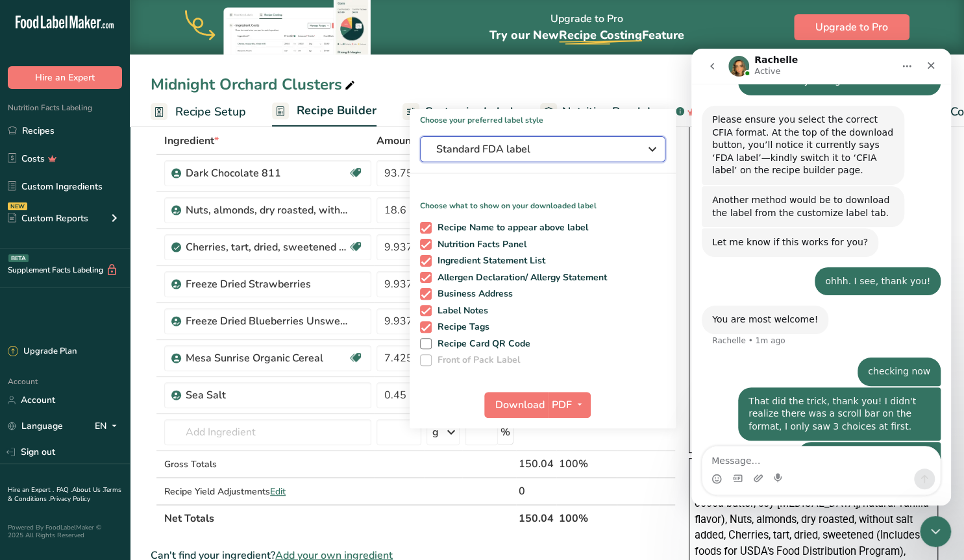
click at [628, 147] on span "Standard FDA label" at bounding box center [533, 149] width 195 height 16
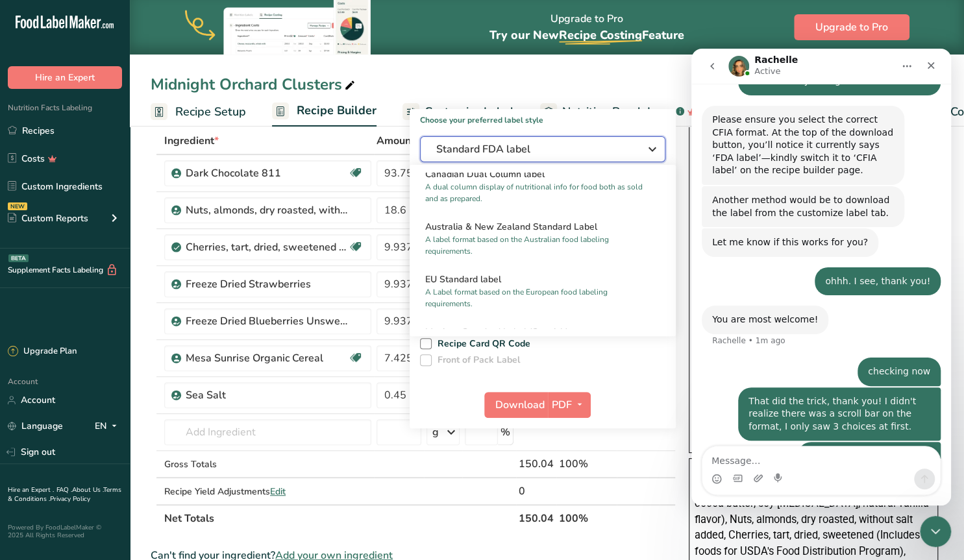
scroll to position [498, 0]
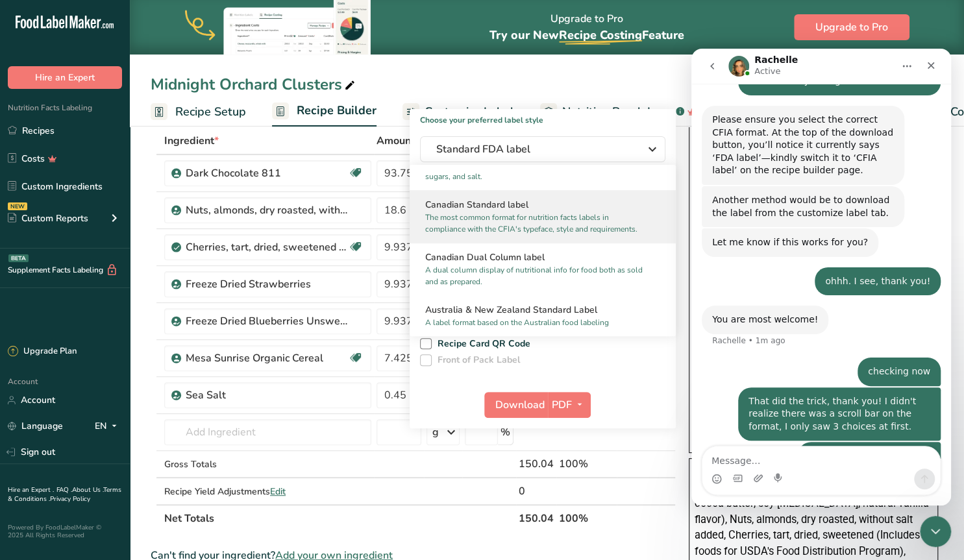
click at [511, 211] on div "Canadian Standard label The most common format for nutrition facts labels in co…" at bounding box center [542, 216] width 266 height 53
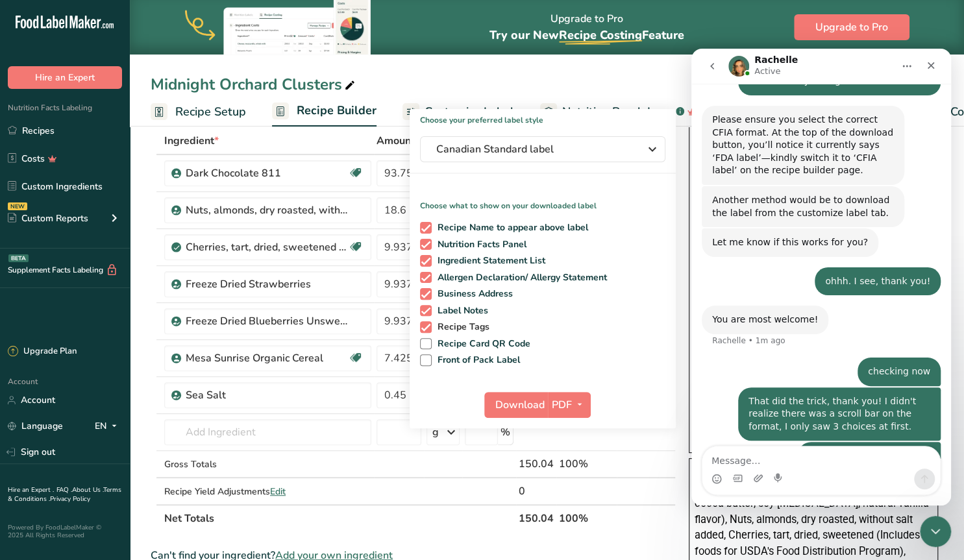
click at [425, 327] on span at bounding box center [426, 327] width 12 height 12
click at [425, 327] on input "Recipe Tags" at bounding box center [424, 327] width 8 height 8
checkbox input "false"
click at [426, 309] on span at bounding box center [426, 311] width 12 height 12
click at [426, 309] on input "Label Notes" at bounding box center [424, 310] width 8 height 8
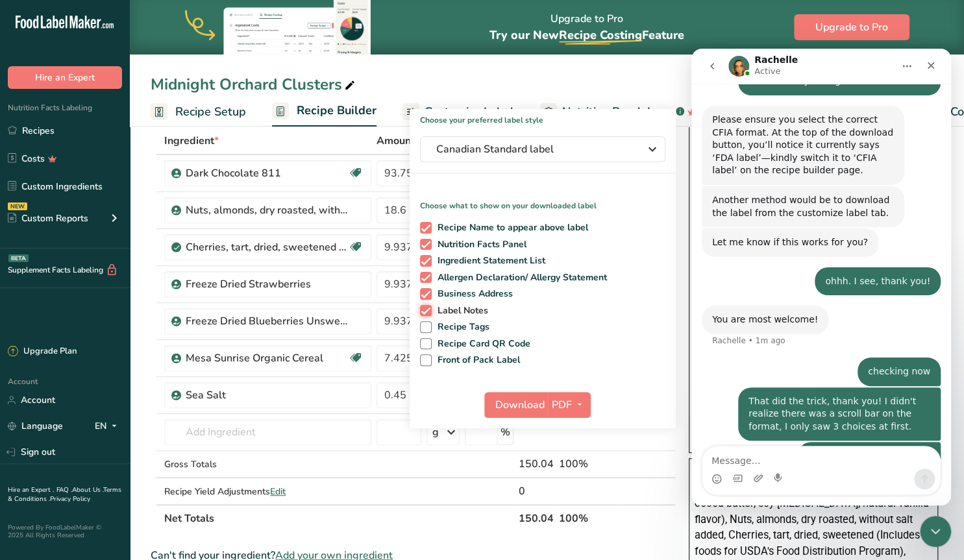
checkbox input "false"
click at [431, 290] on label "Business Address" at bounding box center [540, 294] width 241 height 12
click at [428, 290] on input "Business Address" at bounding box center [424, 293] width 8 height 8
checkbox input "false"
click at [520, 403] on span "Download" at bounding box center [519, 405] width 49 height 16
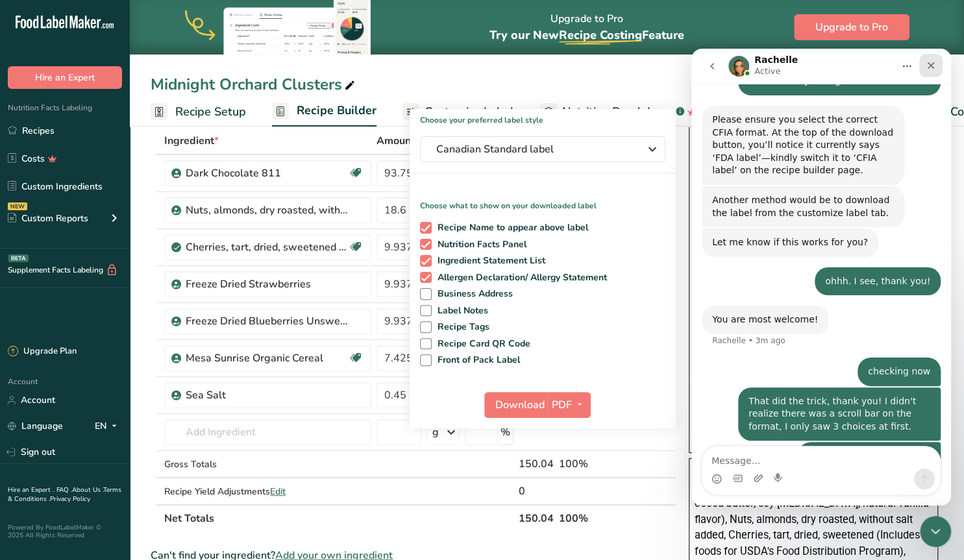
click at [934, 68] on icon "Close" at bounding box center [930, 65] width 10 height 10
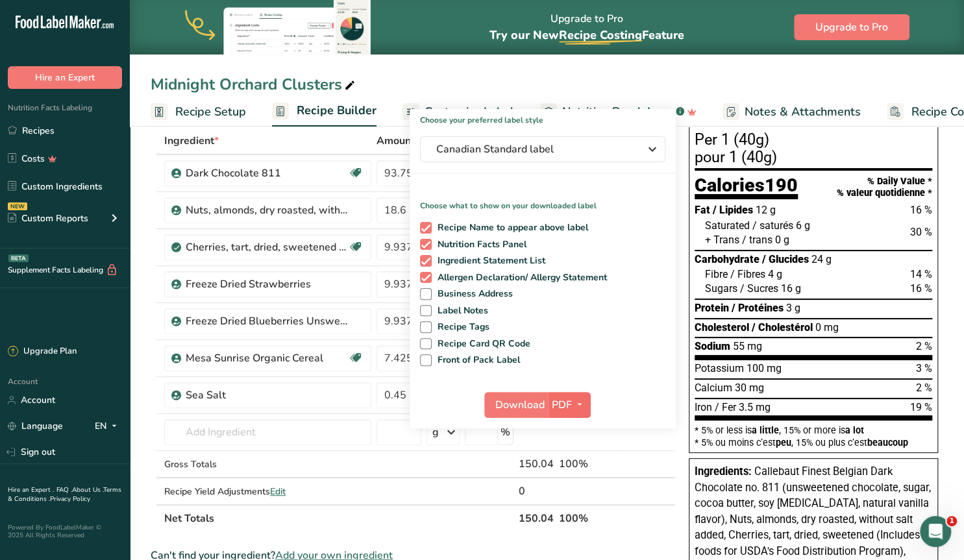
scroll to position [808, 0]
click at [584, 402] on icon "button" at bounding box center [579, 404] width 10 height 16
click at [572, 429] on link "PNG" at bounding box center [570, 431] width 42 height 21
click at [522, 406] on span "Download" at bounding box center [518, 405] width 49 height 16
click at [628, 68] on div "Midnight Orchard Clusters Recipe Setup Recipe Builder Customize Label Nutrition…" at bounding box center [547, 63] width 834 height 127
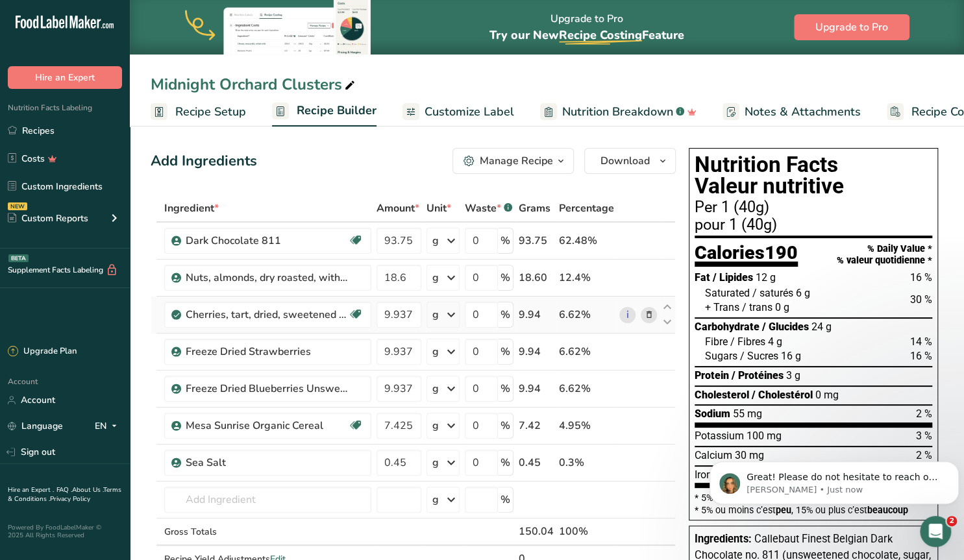
scroll to position [0, 0]
click at [842, 476] on p "Great! Please do not hesitate to reach out if you have any other questions!" at bounding box center [844, 477] width 196 height 13
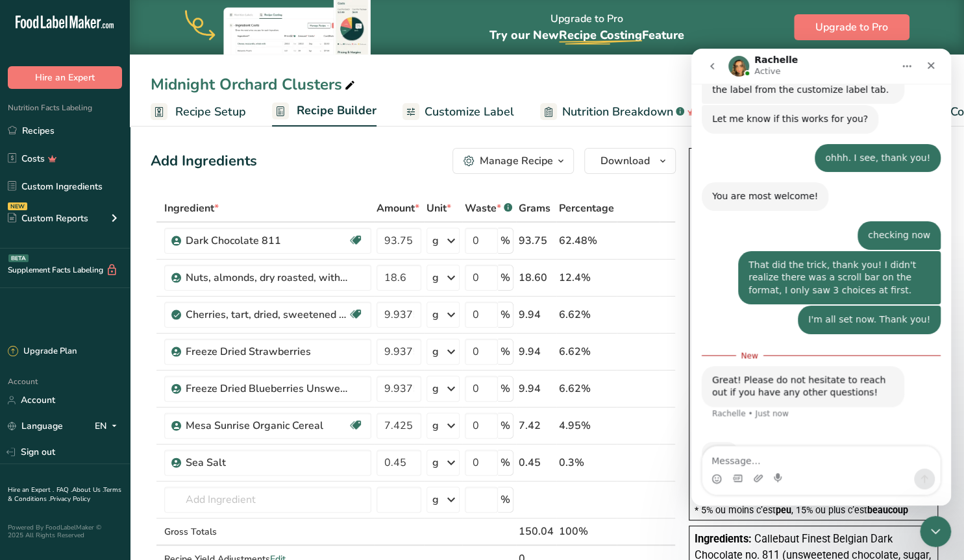
scroll to position [931, 0]
click at [774, 461] on textarea "Message…" at bounding box center [821, 457] width 238 height 22
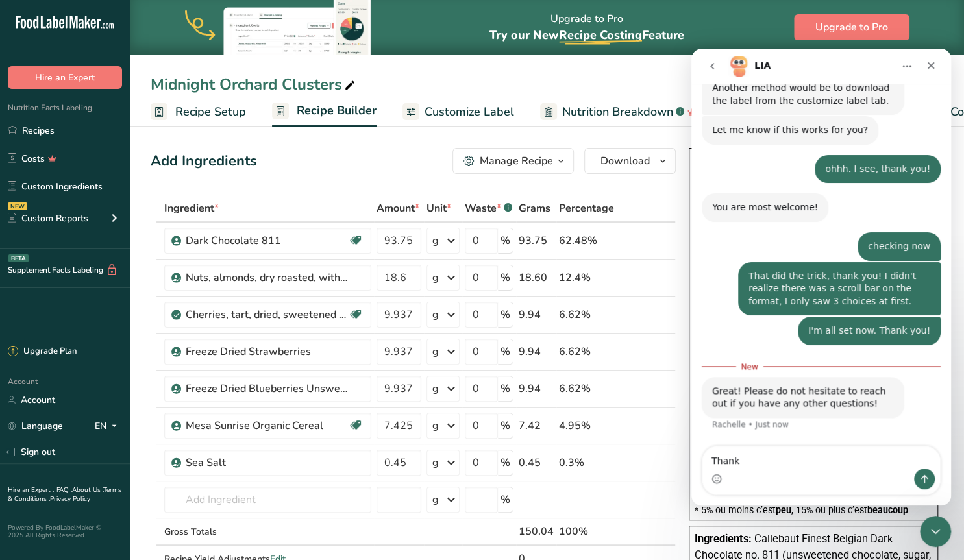
scroll to position [881, 0]
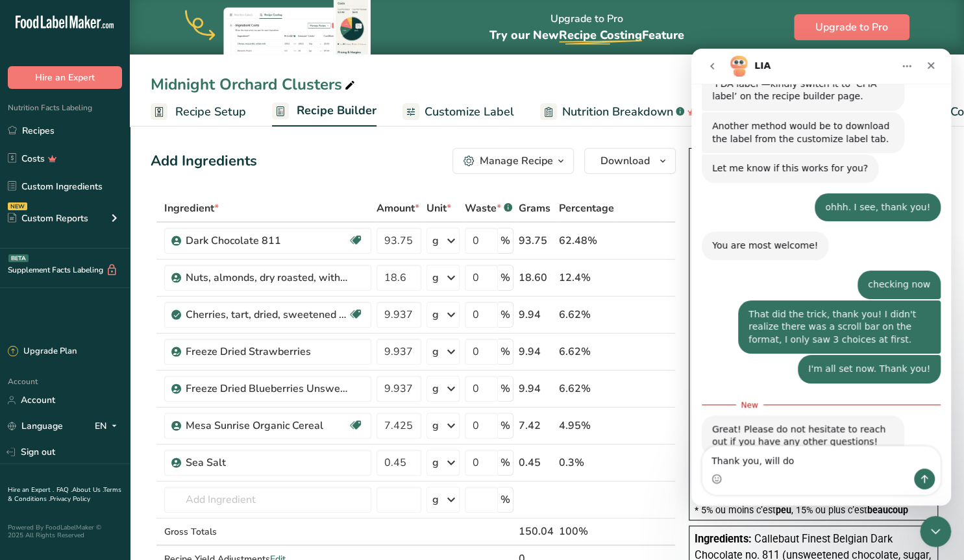
type textarea "Thank you, will do!"
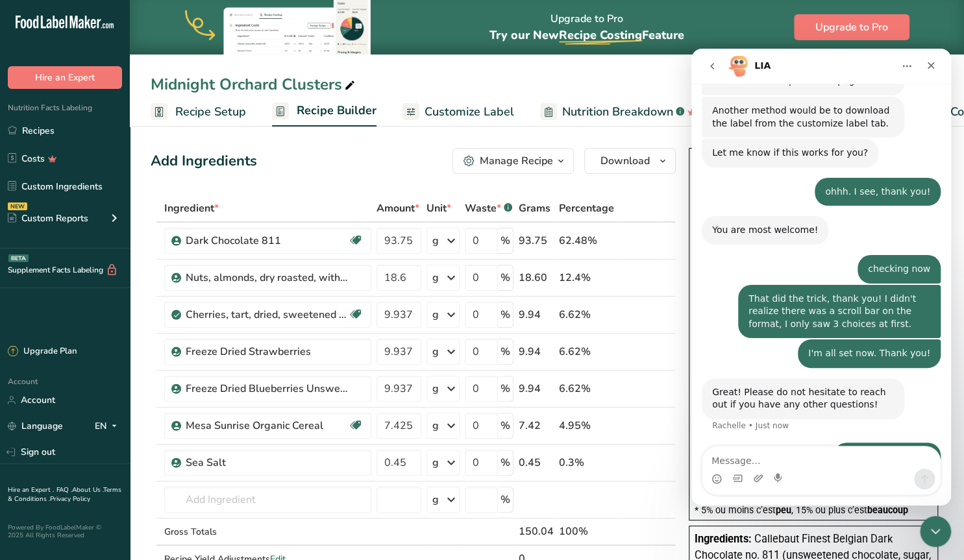
scroll to position [898, 0]
type textarea "Have a good night"
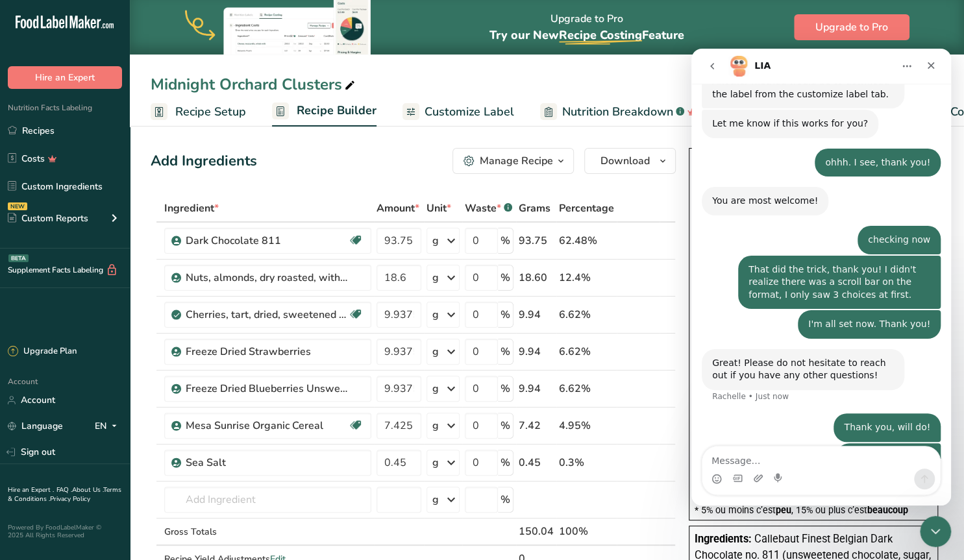
scroll to position [928, 0]
click at [929, 64] on icon "Close" at bounding box center [930, 65] width 7 height 7
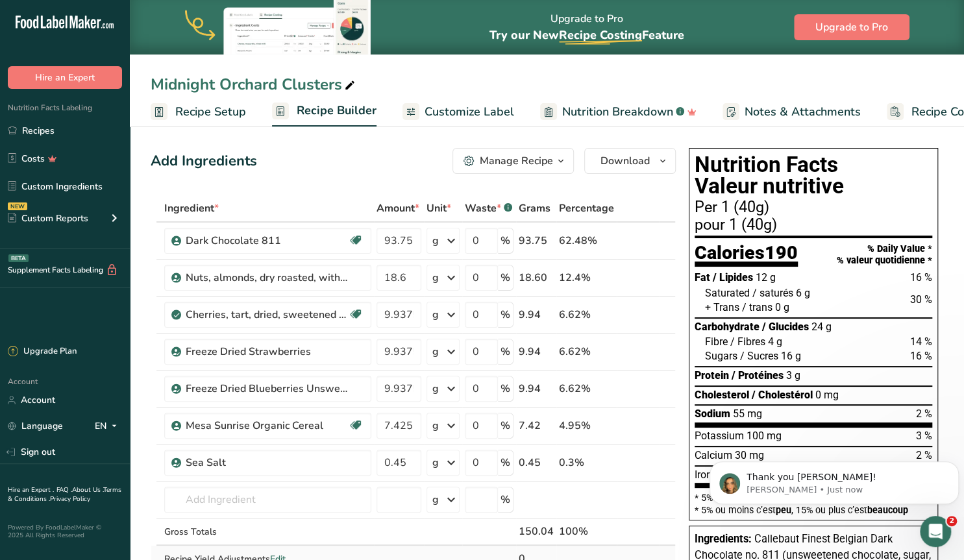
scroll to position [0, 0]
